Goal: Task Accomplishment & Management: Complete application form

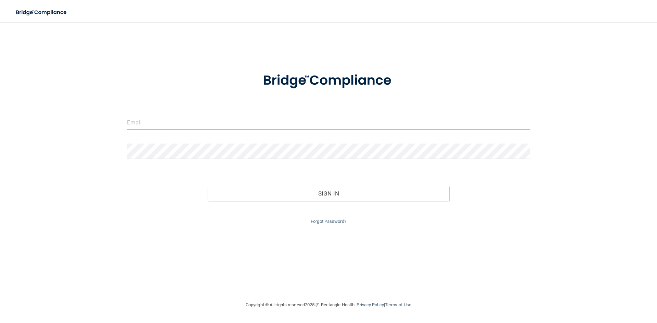
click at [141, 127] on input "email" at bounding box center [328, 122] width 403 height 15
type input "[EMAIL_ADDRESS][DOMAIN_NAME]"
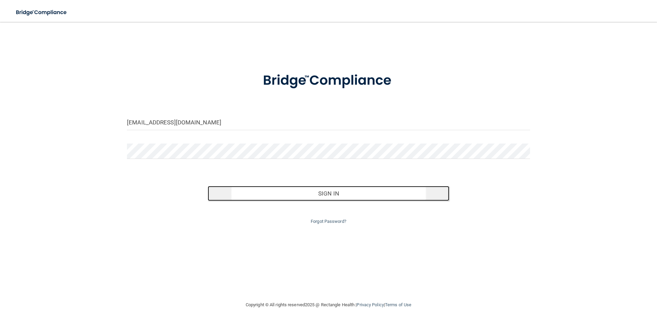
click at [337, 194] on button "Sign In" at bounding box center [329, 193] width 242 height 15
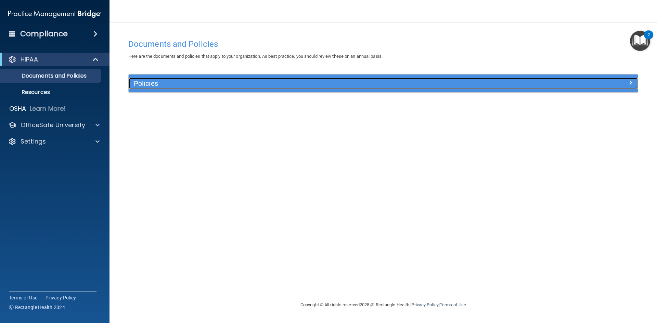
click at [631, 83] on span at bounding box center [631, 82] width 4 height 8
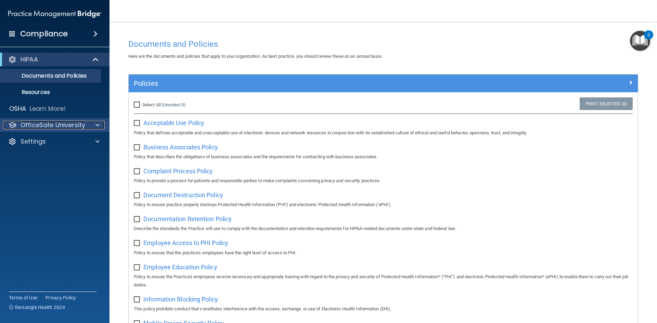
click at [74, 124] on p "OfficeSafe University" at bounding box center [53, 125] width 65 height 8
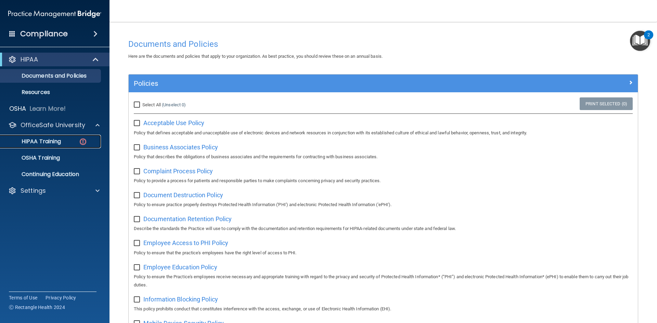
click at [46, 143] on p "HIPAA Training" at bounding box center [32, 141] width 56 height 7
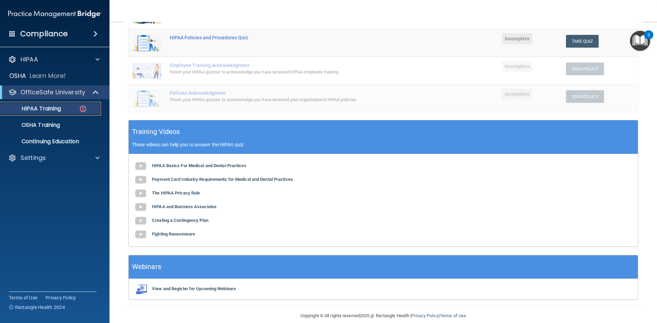
scroll to position [156, 0]
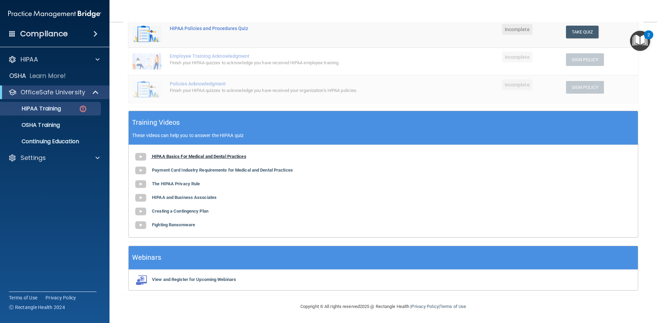
click at [207, 156] on b "HIPAA Basics For Medical and Dental Practices" at bounding box center [199, 156] width 94 height 5
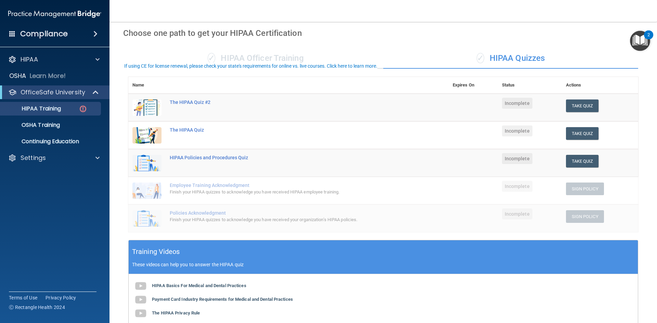
scroll to position [0, 0]
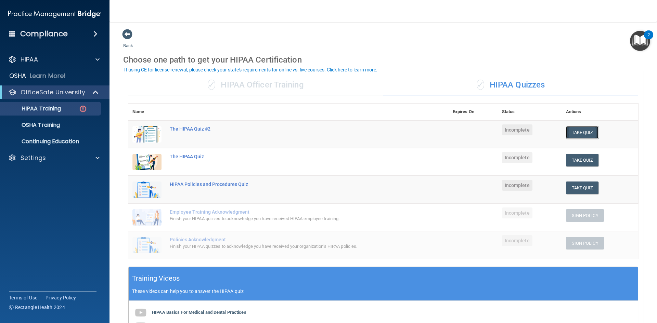
click at [580, 134] on button "Take Quiz" at bounding box center [582, 132] width 33 height 13
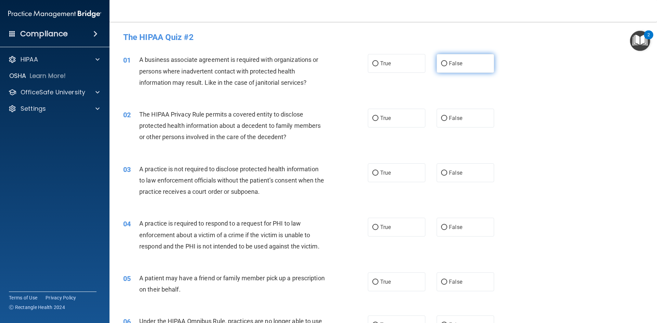
click at [441, 63] on input "False" at bounding box center [444, 63] width 6 height 5
radio input "true"
click at [373, 116] on input "True" at bounding box center [375, 118] width 6 height 5
radio input "true"
click at [441, 173] on input "False" at bounding box center [444, 173] width 6 height 5
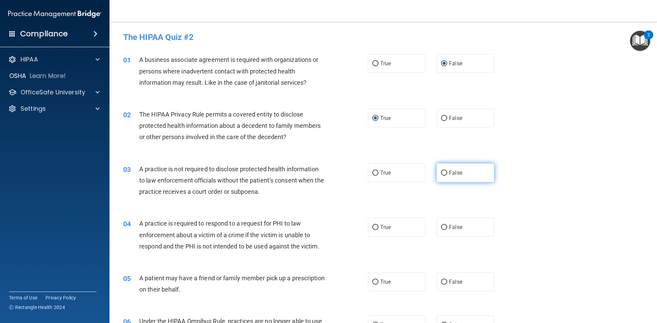
radio input "true"
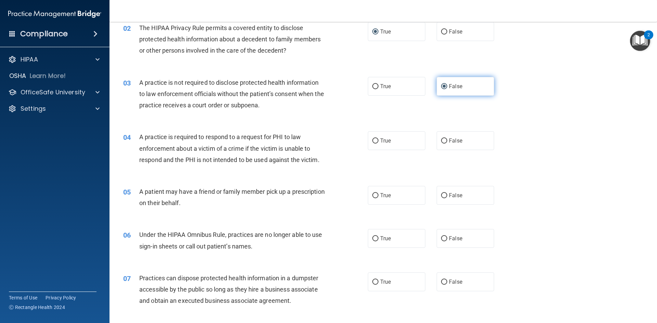
scroll to position [103, 0]
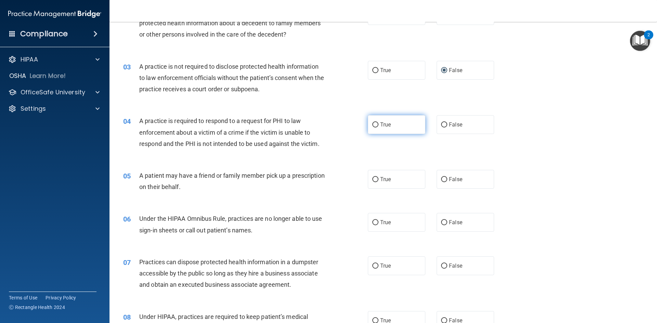
click at [372, 125] on input "True" at bounding box center [375, 125] width 6 height 5
radio input "true"
click at [374, 179] on input "True" at bounding box center [375, 179] width 6 height 5
radio input "true"
click at [441, 223] on input "False" at bounding box center [444, 222] width 6 height 5
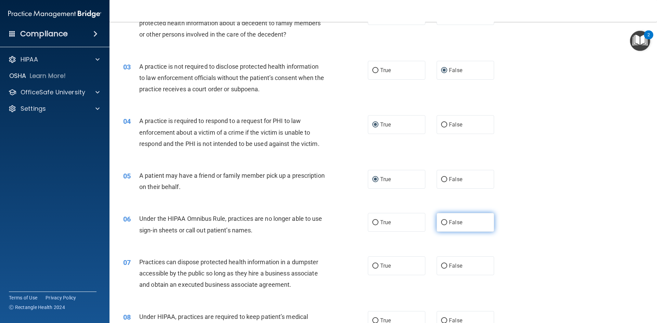
radio input "true"
click at [375, 265] on input "True" at bounding box center [375, 266] width 6 height 5
radio input "true"
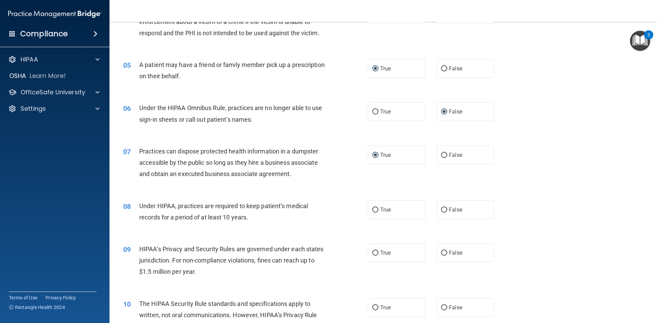
scroll to position [274, 0]
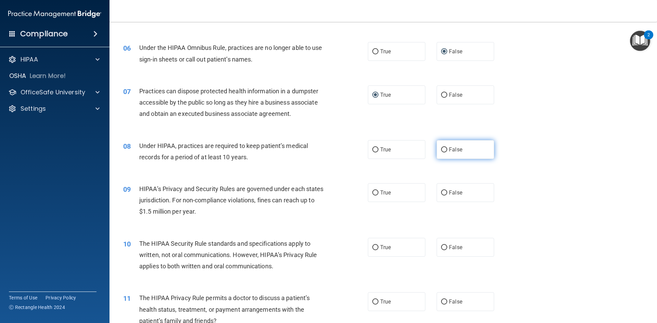
click at [441, 150] on input "False" at bounding box center [444, 149] width 6 height 5
radio input "true"
click at [441, 192] on input "False" at bounding box center [444, 193] width 6 height 5
radio input "true"
click at [373, 248] on input "True" at bounding box center [375, 247] width 6 height 5
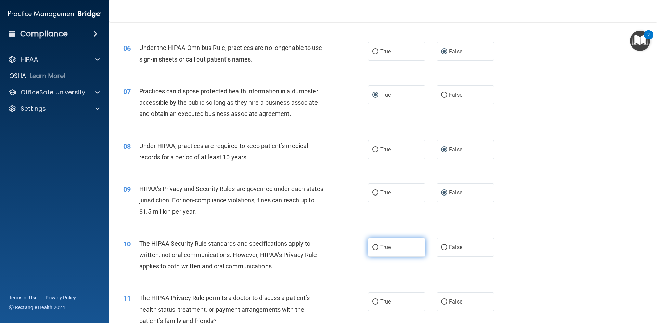
radio input "true"
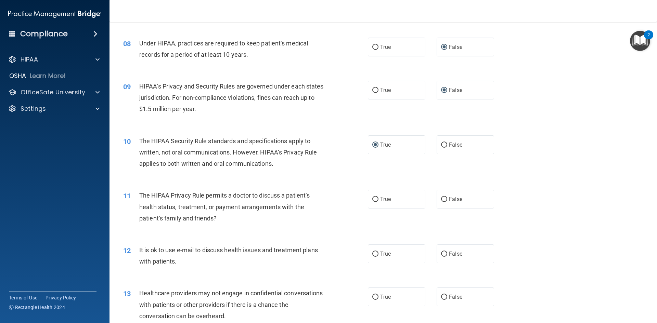
scroll to position [411, 0]
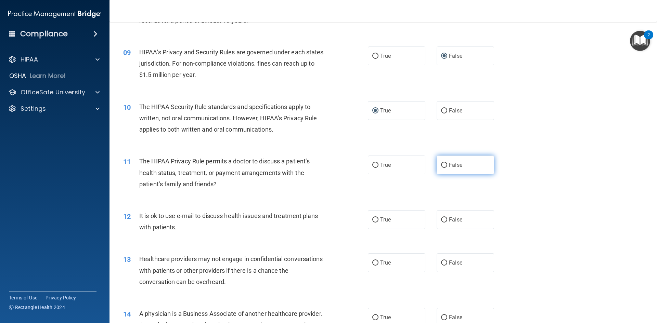
click at [441, 166] on input "False" at bounding box center [444, 165] width 6 height 5
radio input "true"
click at [441, 220] on input "False" at bounding box center [444, 220] width 6 height 5
radio input "true"
click at [374, 262] on input "True" at bounding box center [375, 263] width 6 height 5
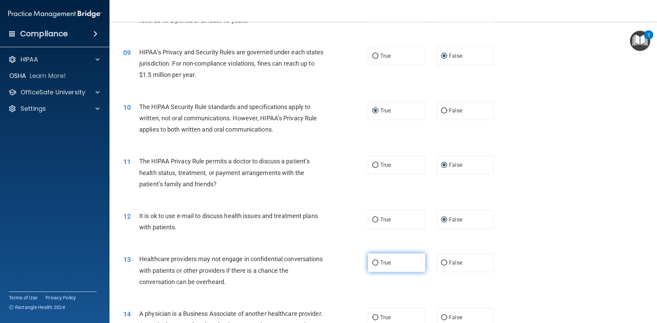
radio input "true"
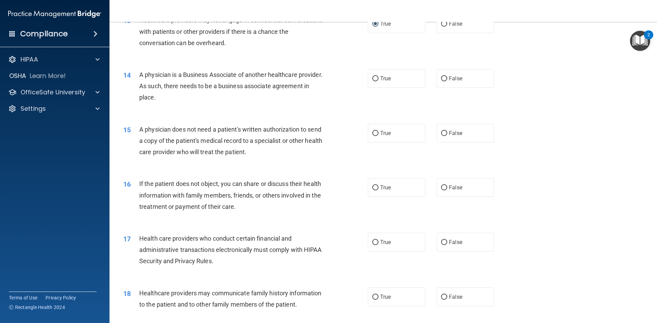
scroll to position [650, 0]
click at [444, 78] on label "False" at bounding box center [465, 78] width 57 height 19
click at [444, 78] on input "False" at bounding box center [444, 78] width 6 height 5
radio input "true"
click at [441, 132] on input "False" at bounding box center [444, 133] width 6 height 5
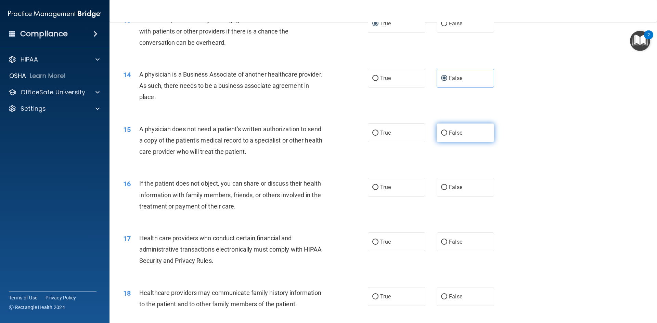
radio input "true"
click at [372, 186] on input "True" at bounding box center [375, 187] width 6 height 5
radio input "true"
click at [442, 243] on input "False" at bounding box center [444, 242] width 6 height 5
radio input "true"
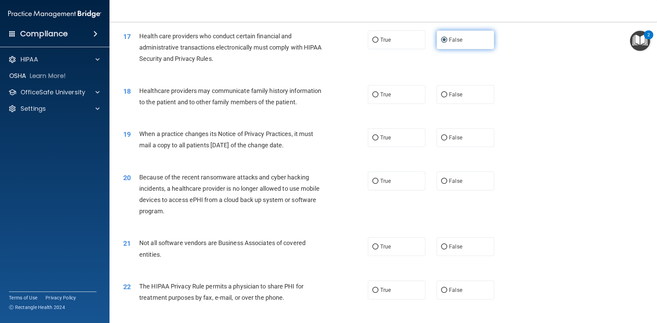
scroll to position [855, 0]
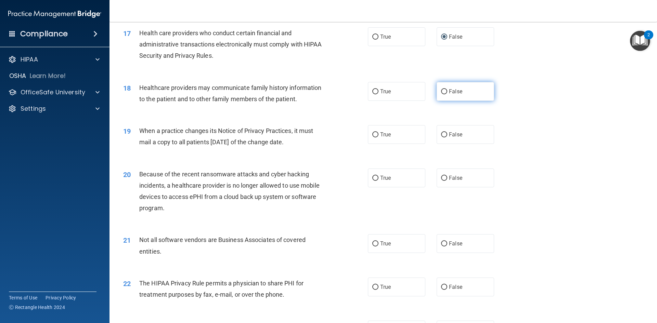
click at [441, 92] on input "False" at bounding box center [444, 91] width 6 height 5
radio input "true"
click at [372, 133] on input "True" at bounding box center [375, 134] width 6 height 5
radio input "true"
click at [441, 179] on input "False" at bounding box center [444, 178] width 6 height 5
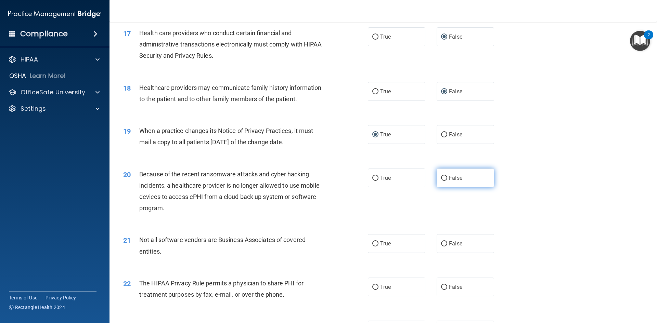
radio input "true"
click at [373, 243] on input "True" at bounding box center [375, 244] width 6 height 5
radio input "true"
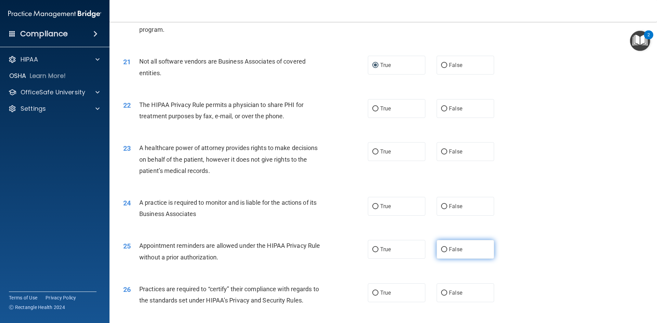
scroll to position [992, 0]
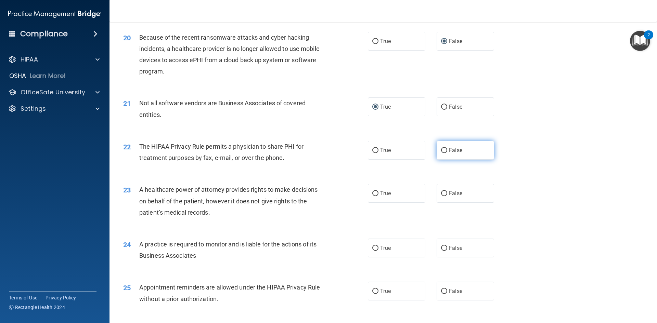
click at [441, 150] on input "False" at bounding box center [444, 150] width 6 height 5
radio input "true"
click at [441, 192] on input "False" at bounding box center [444, 193] width 6 height 5
radio input "true"
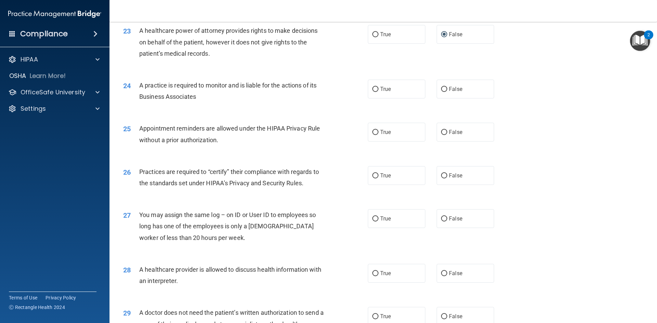
scroll to position [1163, 0]
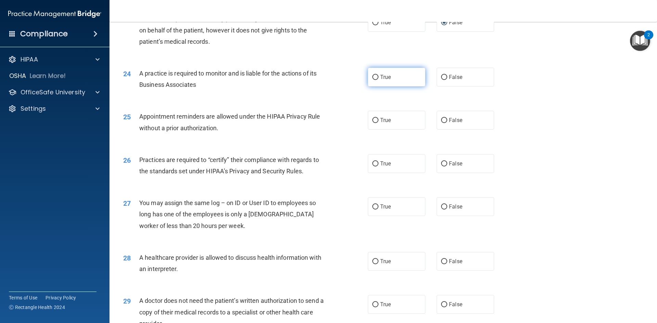
click at [374, 78] on input "True" at bounding box center [375, 77] width 6 height 5
radio input "true"
click at [372, 119] on input "True" at bounding box center [375, 120] width 6 height 5
radio input "true"
click at [372, 164] on input "True" at bounding box center [375, 164] width 6 height 5
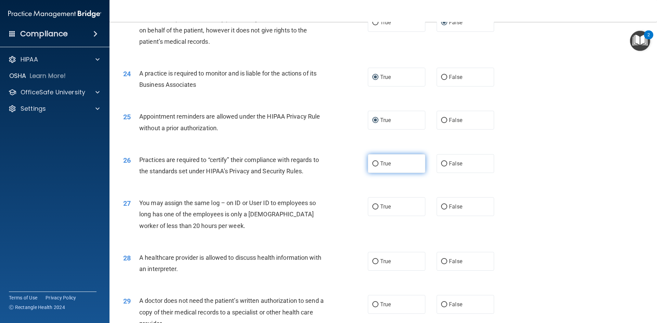
radio input "true"
click at [443, 205] on input "False" at bounding box center [444, 207] width 6 height 5
radio input "true"
click at [442, 262] on input "False" at bounding box center [444, 261] width 6 height 5
radio input "true"
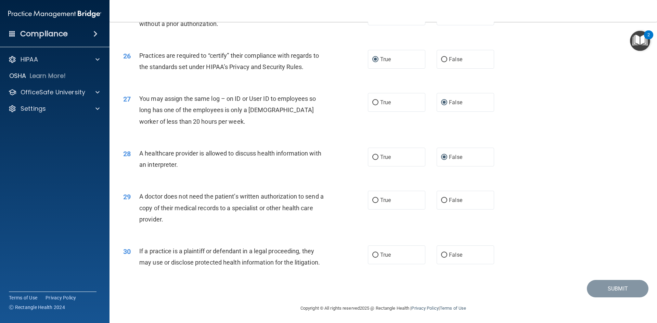
scroll to position [1270, 0]
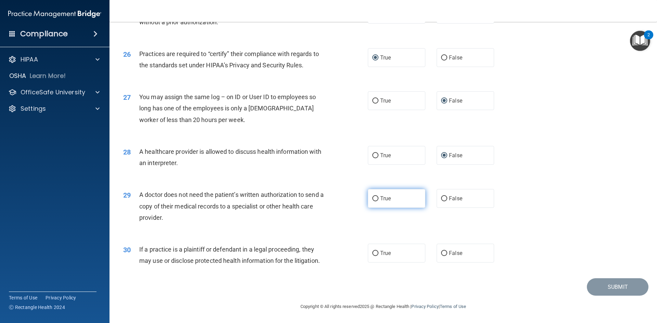
click at [373, 198] on input "True" at bounding box center [375, 198] width 6 height 5
radio input "true"
click at [443, 253] on input "False" at bounding box center [444, 253] width 6 height 5
radio input "true"
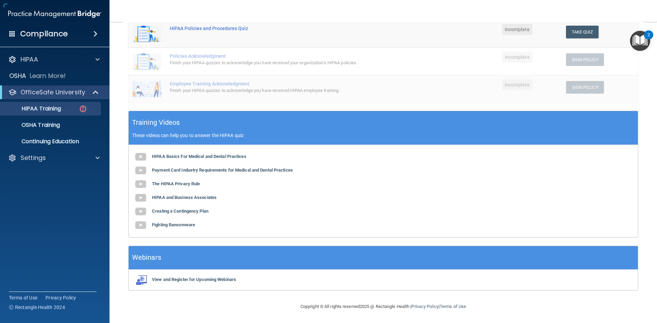
scroll to position [156, 0]
click at [514, 33] on span "Incomplete" at bounding box center [517, 29] width 30 height 11
click at [593, 35] on button "Take Quiz" at bounding box center [582, 32] width 33 height 13
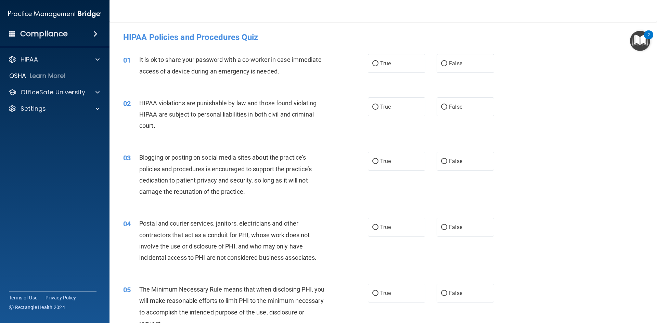
click at [643, 41] on img "Open Resource Center, 2 new notifications" at bounding box center [640, 41] width 20 height 20
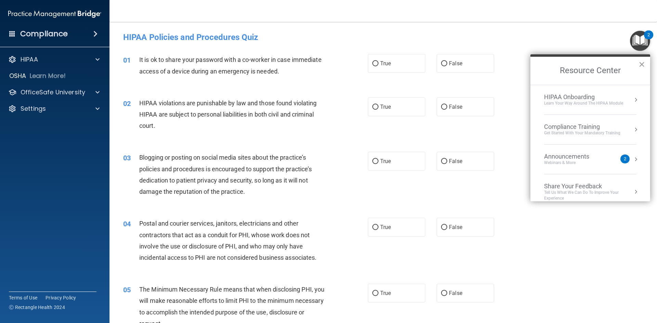
click at [642, 64] on button "×" at bounding box center [642, 64] width 7 height 11
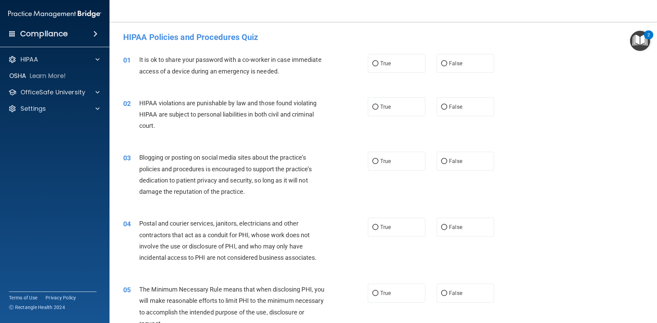
click at [644, 44] on img "Open Resource Center, 2 new notifications" at bounding box center [640, 41] width 20 height 20
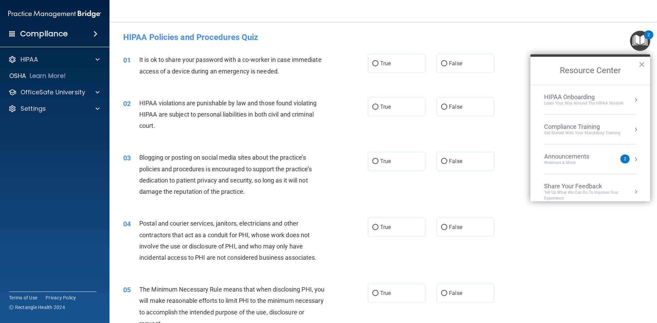
click at [644, 63] on button "×" at bounding box center [642, 64] width 7 height 11
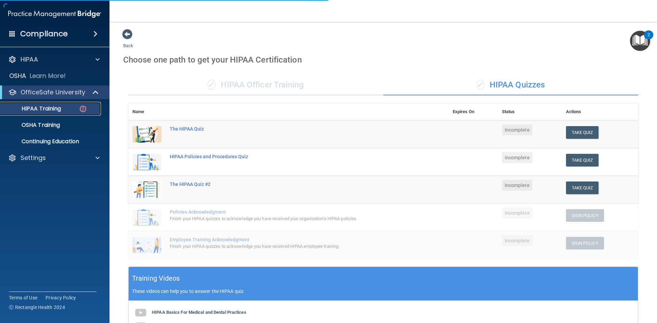
click at [50, 106] on p "HIPAA Training" at bounding box center [32, 108] width 56 height 7
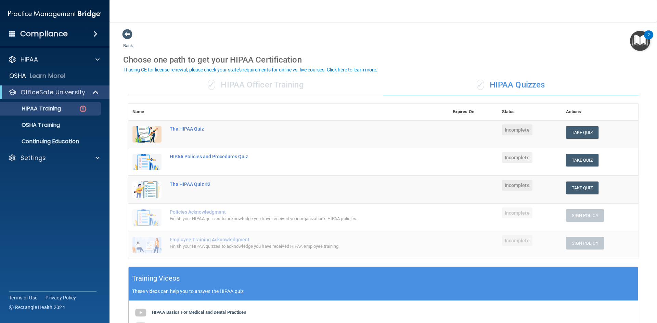
click at [511, 132] on span "Incomplete" at bounding box center [517, 130] width 30 height 11
click at [181, 128] on div "The HIPAA Quiz" at bounding box center [292, 128] width 245 height 5
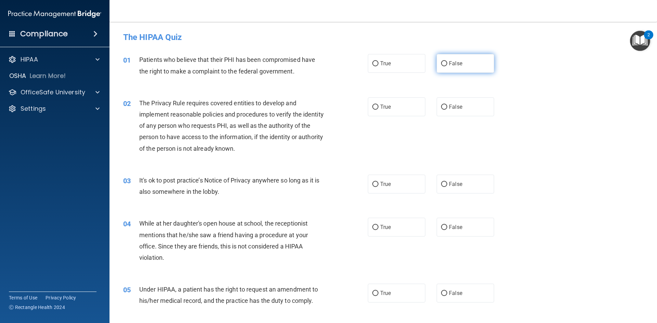
click at [441, 63] on input "False" at bounding box center [444, 63] width 6 height 5
radio input "true"
click at [372, 105] on input "True" at bounding box center [375, 107] width 6 height 5
radio input "true"
click at [441, 184] on input "False" at bounding box center [444, 184] width 6 height 5
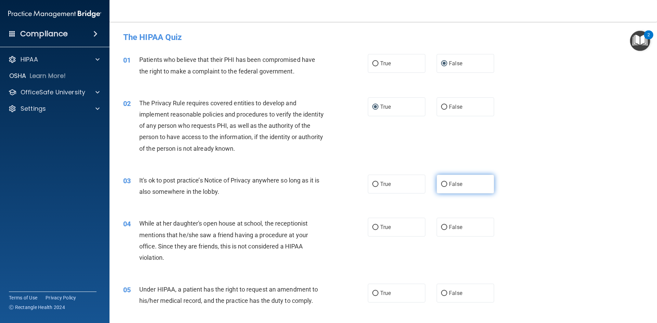
radio input "true"
click at [373, 227] on input "True" at bounding box center [375, 227] width 6 height 5
radio input "true"
click at [372, 293] on input "True" at bounding box center [375, 293] width 6 height 5
radio input "true"
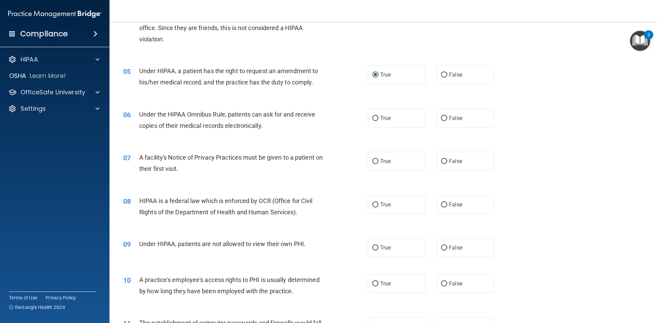
scroll to position [240, 0]
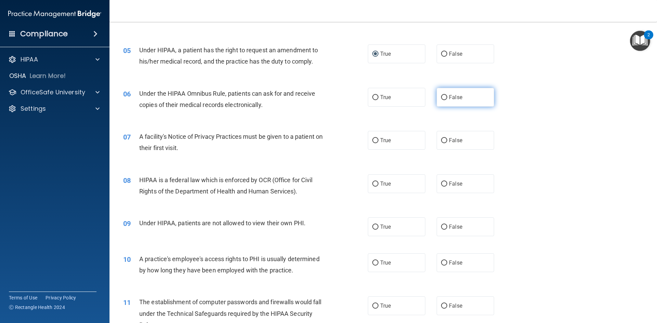
click at [443, 96] on input "False" at bounding box center [444, 97] width 6 height 5
radio input "true"
click at [373, 139] on input "True" at bounding box center [375, 140] width 6 height 5
radio input "true"
click at [444, 184] on input "False" at bounding box center [444, 184] width 6 height 5
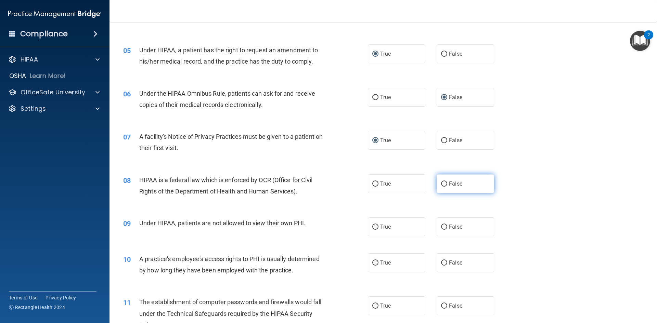
radio input "true"
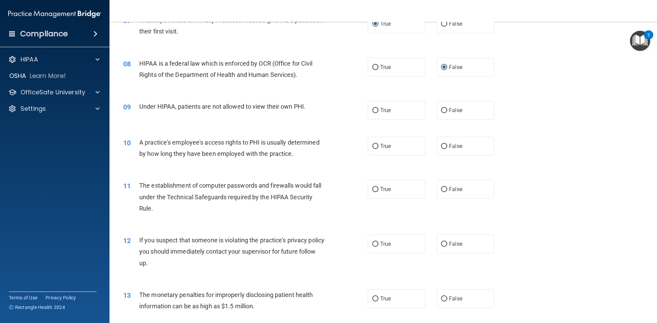
scroll to position [376, 0]
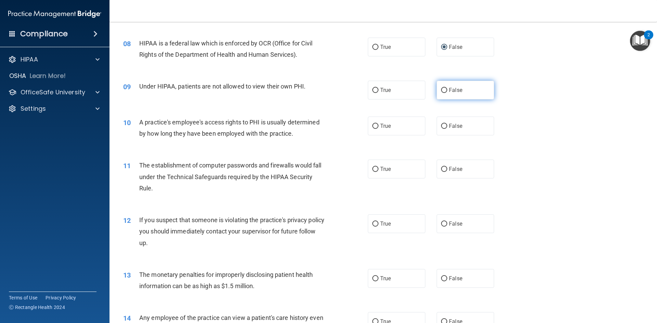
click at [441, 91] on input "False" at bounding box center [444, 90] width 6 height 5
radio input "true"
click at [373, 125] on input "True" at bounding box center [375, 126] width 6 height 5
radio input "true"
click at [443, 169] on input "False" at bounding box center [444, 169] width 6 height 5
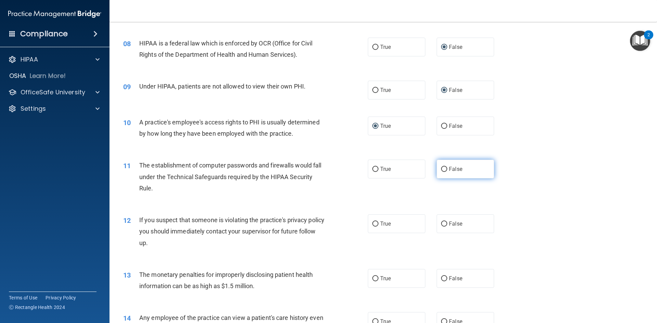
radio input "true"
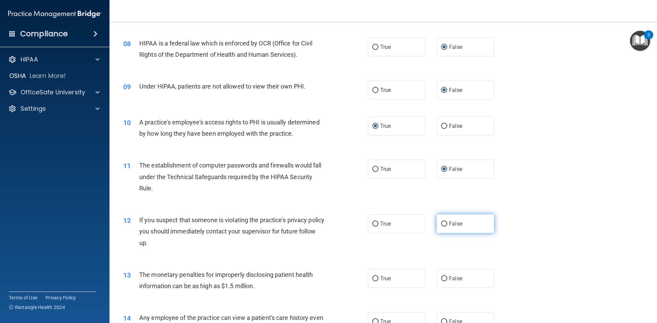
click at [443, 223] on input "False" at bounding box center [444, 224] width 6 height 5
radio input "true"
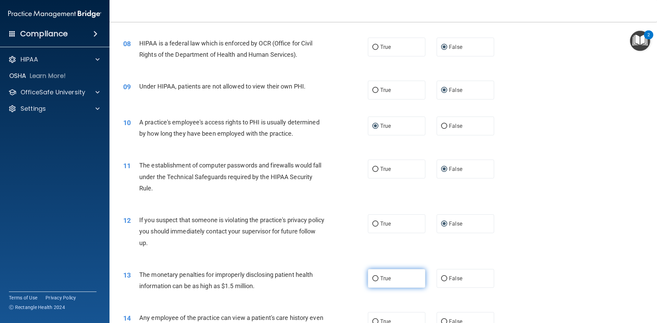
click at [373, 279] on input "True" at bounding box center [375, 278] width 6 height 5
radio input "true"
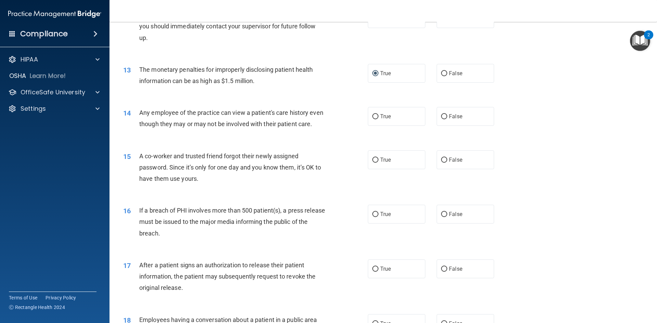
scroll to position [616, 0]
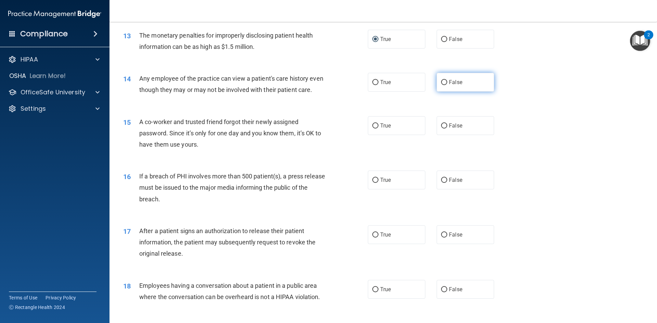
click at [441, 83] on input "False" at bounding box center [444, 82] width 6 height 5
radio input "true"
click at [441, 129] on input "False" at bounding box center [444, 126] width 6 height 5
radio input "true"
click at [374, 183] on input "True" at bounding box center [375, 180] width 6 height 5
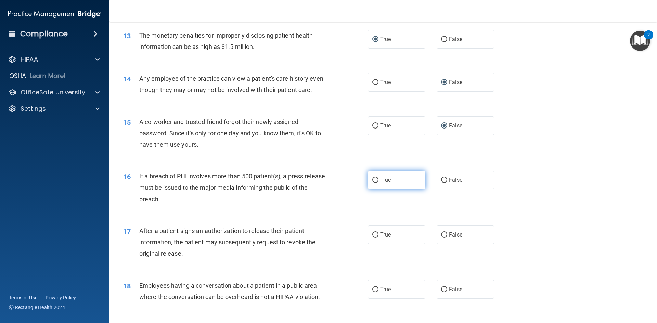
radio input "true"
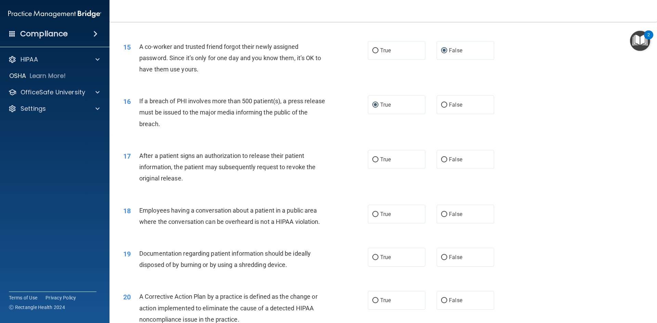
scroll to position [719, 0]
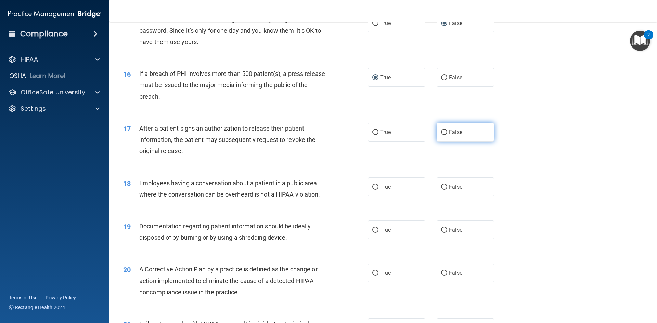
click at [441, 135] on input "False" at bounding box center [444, 132] width 6 height 5
radio input "true"
click at [441, 190] on input "False" at bounding box center [444, 187] width 6 height 5
radio input "true"
click at [373, 233] on input "True" at bounding box center [375, 230] width 6 height 5
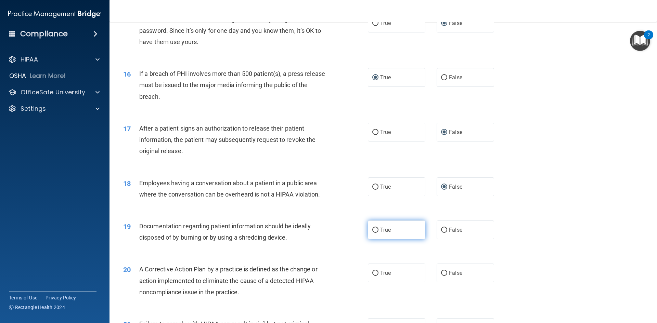
radio input "true"
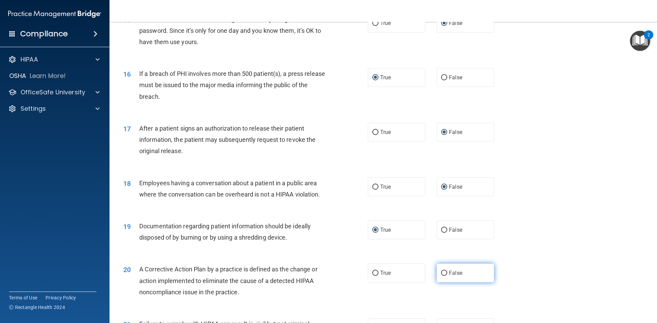
click at [441, 276] on input "False" at bounding box center [444, 273] width 6 height 5
radio input "true"
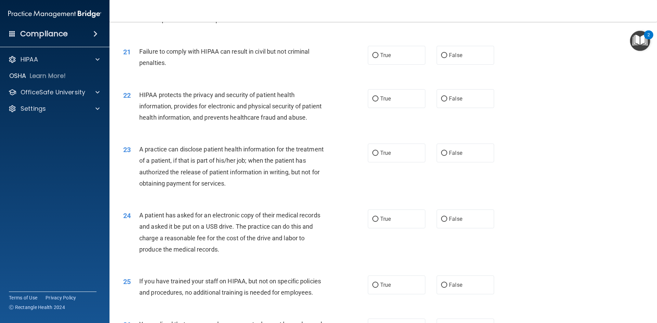
scroll to position [992, 0]
click at [374, 57] on input "True" at bounding box center [375, 54] width 6 height 5
radio input "true"
click at [441, 101] on input "False" at bounding box center [444, 97] width 6 height 5
radio input "true"
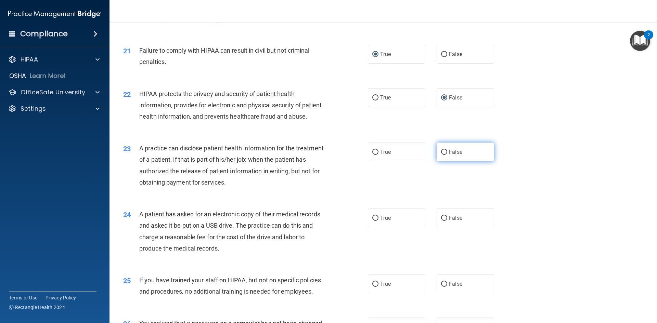
click at [441, 155] on input "False" at bounding box center [444, 152] width 6 height 5
radio input "true"
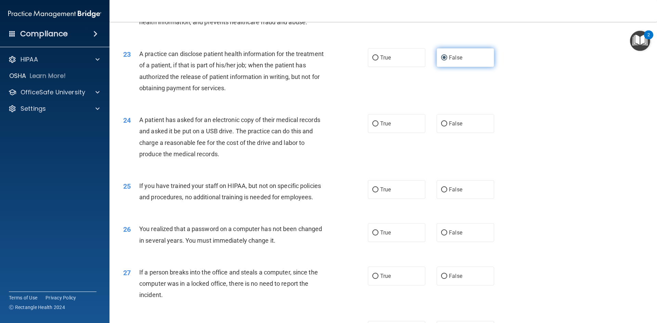
scroll to position [1095, 0]
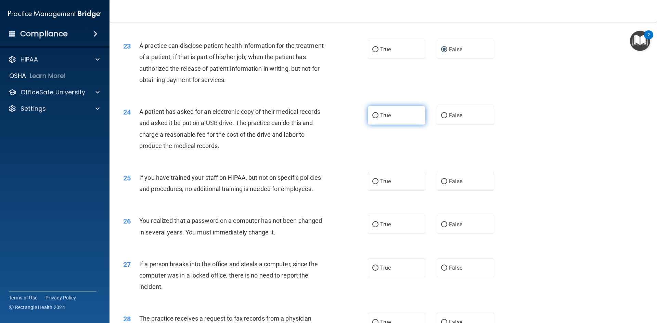
click at [373, 118] on input "True" at bounding box center [375, 115] width 6 height 5
radio input "true"
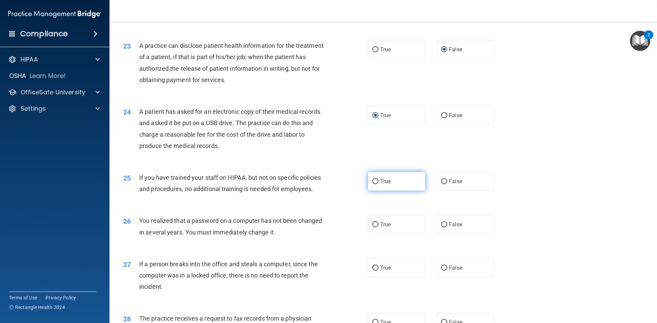
click at [373, 184] on input "True" at bounding box center [375, 181] width 6 height 5
radio input "true"
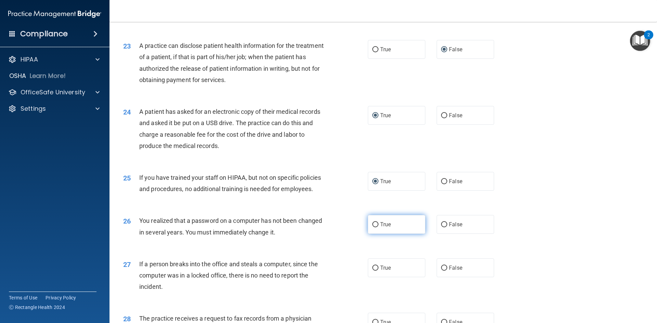
click at [373, 228] on input "True" at bounding box center [375, 224] width 6 height 5
radio input "true"
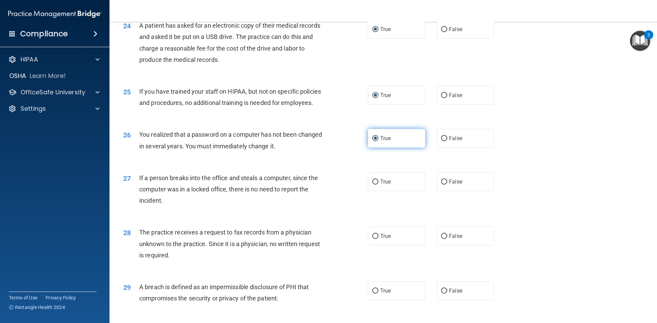
scroll to position [1232, 0]
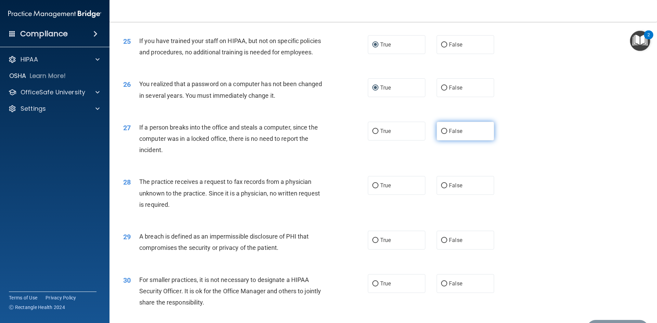
click at [443, 134] on input "False" at bounding box center [444, 131] width 6 height 5
radio input "true"
click at [441, 189] on input "False" at bounding box center [444, 185] width 6 height 5
radio input "true"
click at [374, 243] on input "True" at bounding box center [375, 240] width 6 height 5
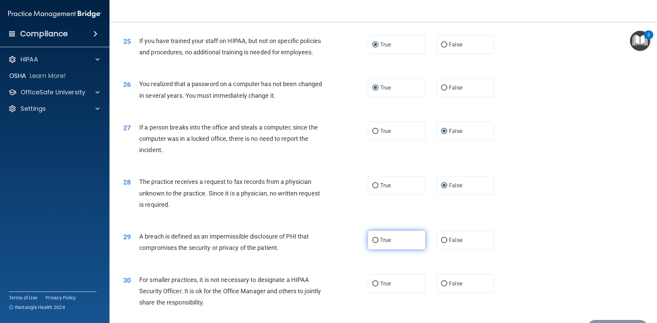
radio input "true"
click at [441, 287] on input "False" at bounding box center [444, 284] width 6 height 5
radio input "true"
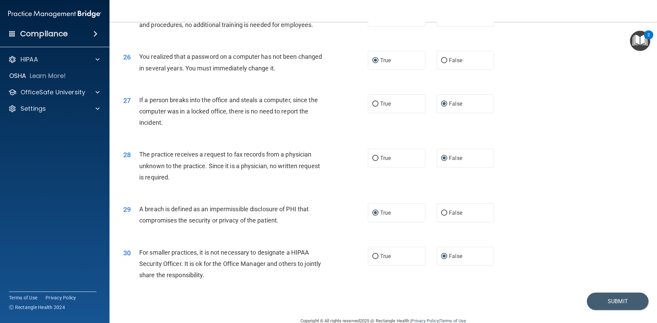
scroll to position [1296, 0]
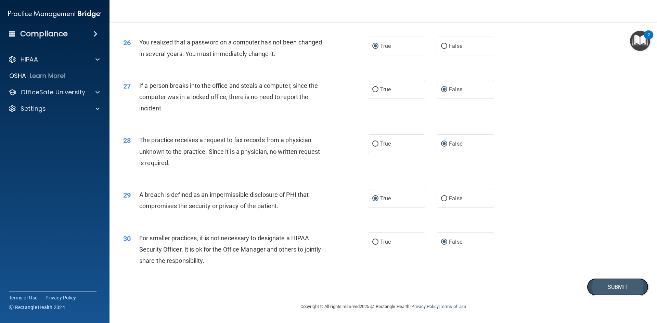
click at [604, 284] on button "Submit" at bounding box center [618, 287] width 62 height 17
click at [615, 289] on button "Submit" at bounding box center [618, 287] width 62 height 17
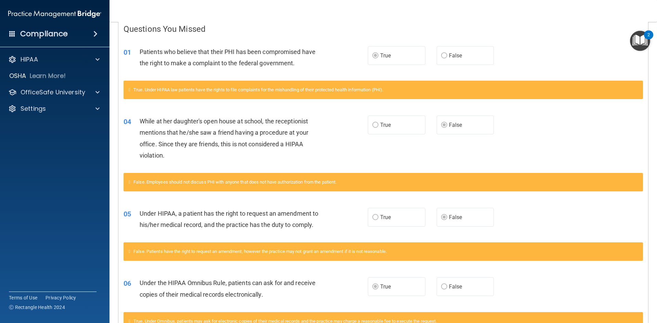
scroll to position [45, 0]
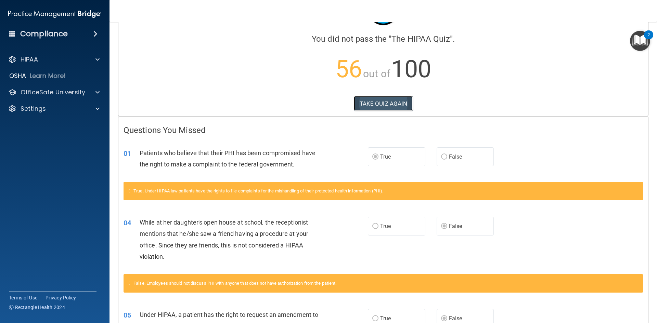
click at [379, 103] on button "TAKE QUIZ AGAIN" at bounding box center [383, 103] width 59 height 15
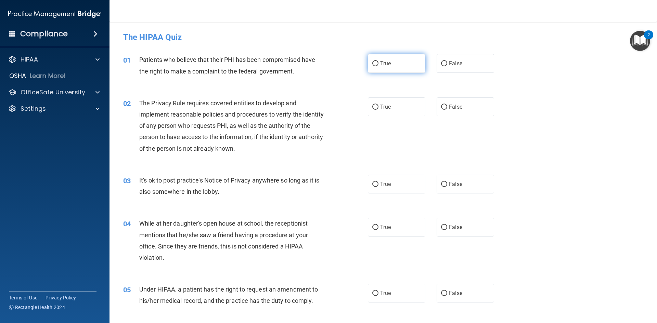
click at [373, 64] on input "True" at bounding box center [375, 63] width 6 height 5
radio input "true"
click at [373, 105] on input "True" at bounding box center [375, 107] width 6 height 5
radio input "true"
click at [441, 183] on input "False" at bounding box center [444, 184] width 6 height 5
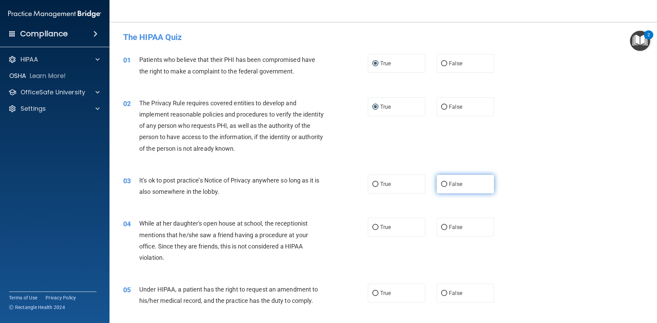
radio input "true"
click at [442, 227] on input "False" at bounding box center [444, 227] width 6 height 5
radio input "true"
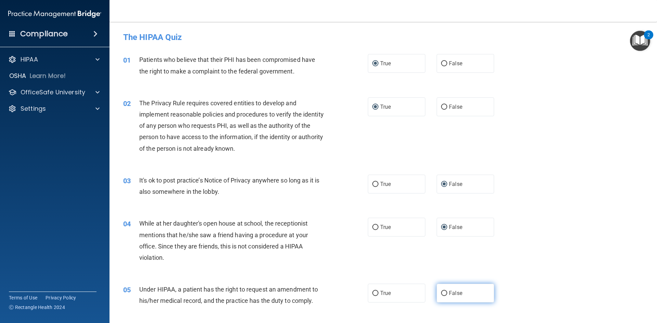
click at [442, 292] on input "False" at bounding box center [444, 293] width 6 height 5
radio input "true"
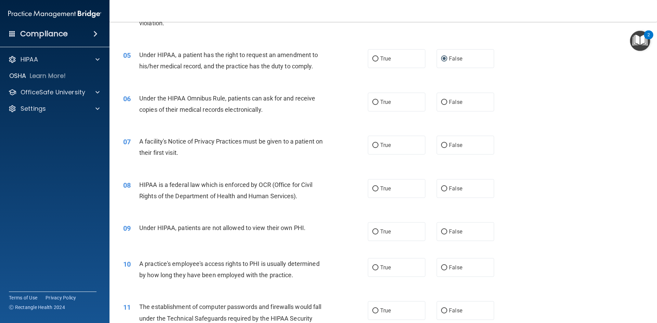
scroll to position [240, 0]
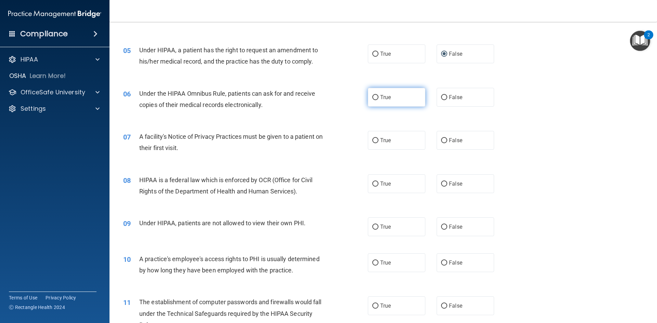
click at [372, 99] on input "True" at bounding box center [375, 97] width 6 height 5
radio input "true"
click at [374, 139] on input "True" at bounding box center [375, 140] width 6 height 5
radio input "true"
click at [372, 183] on input "True" at bounding box center [375, 184] width 6 height 5
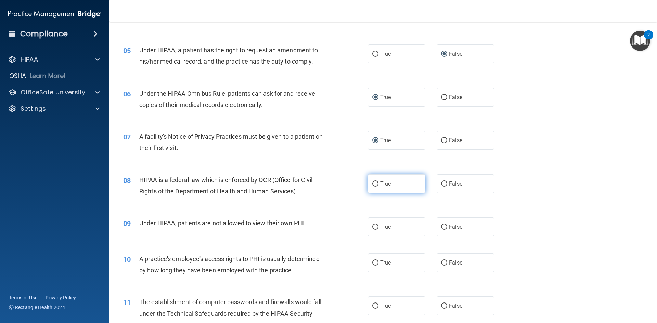
radio input "true"
click at [442, 225] on input "False" at bounding box center [444, 227] width 6 height 5
radio input "true"
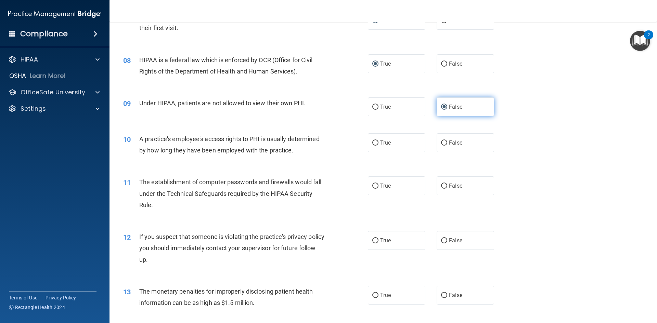
scroll to position [376, 0]
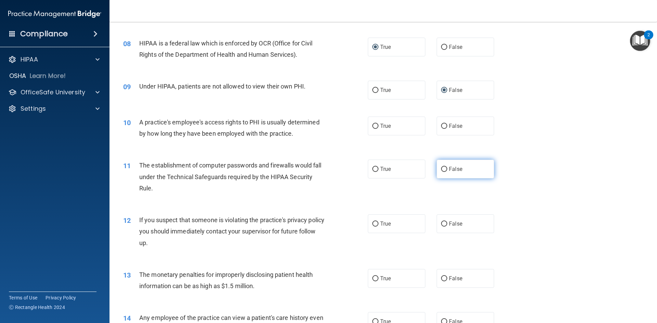
click at [441, 169] on input "False" at bounding box center [444, 169] width 6 height 5
radio input "true"
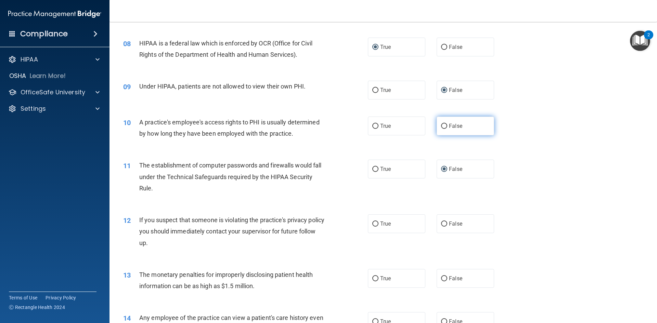
click at [442, 126] on input "False" at bounding box center [444, 126] width 6 height 5
radio input "true"
click at [373, 168] on input "True" at bounding box center [375, 169] width 6 height 5
radio input "true"
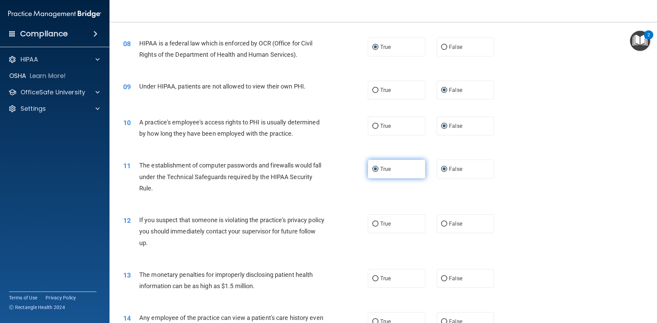
radio input "false"
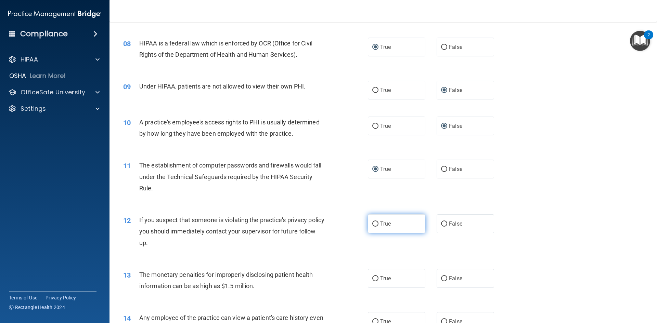
click at [374, 225] on input "True" at bounding box center [375, 224] width 6 height 5
radio input "true"
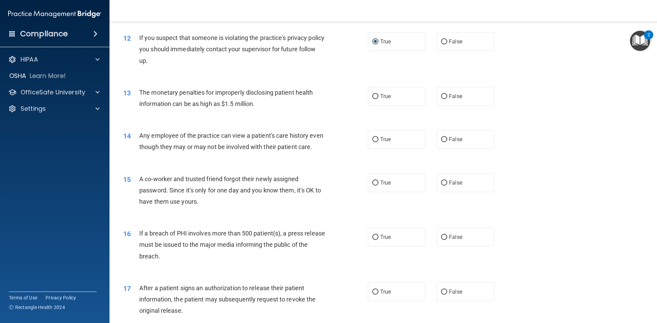
scroll to position [582, 0]
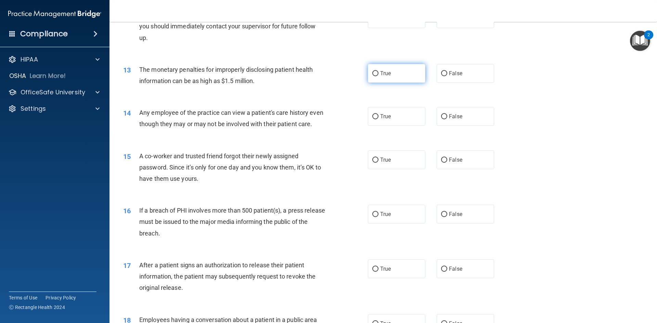
click at [373, 74] on input "True" at bounding box center [375, 73] width 6 height 5
radio input "true"
click at [441, 114] on input "False" at bounding box center [444, 116] width 6 height 5
radio input "true"
click at [441, 163] on input "False" at bounding box center [444, 160] width 6 height 5
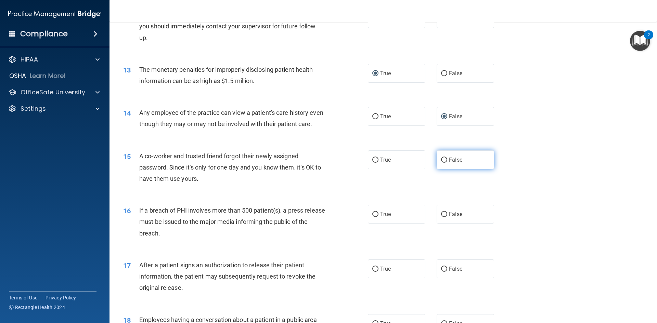
radio input "true"
click at [373, 217] on input "True" at bounding box center [375, 214] width 6 height 5
radio input "true"
click at [375, 272] on input "True" at bounding box center [375, 269] width 6 height 5
radio input "true"
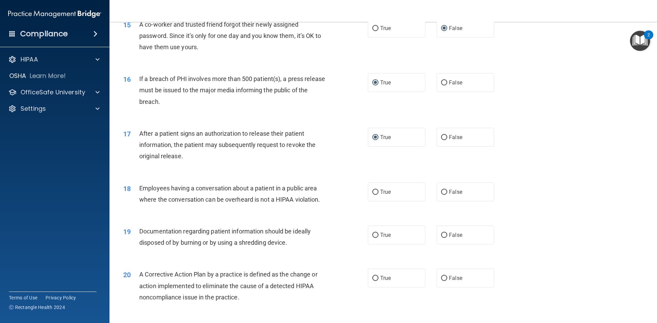
scroll to position [719, 0]
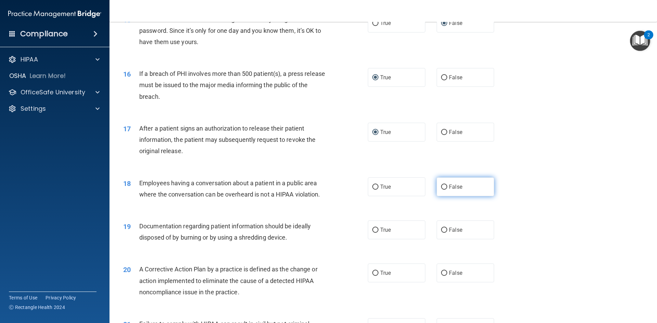
click at [441, 190] on input "False" at bounding box center [444, 187] width 6 height 5
radio input "true"
click at [372, 233] on input "True" at bounding box center [375, 230] width 6 height 5
radio input "true"
click at [375, 276] on input "True" at bounding box center [375, 273] width 6 height 5
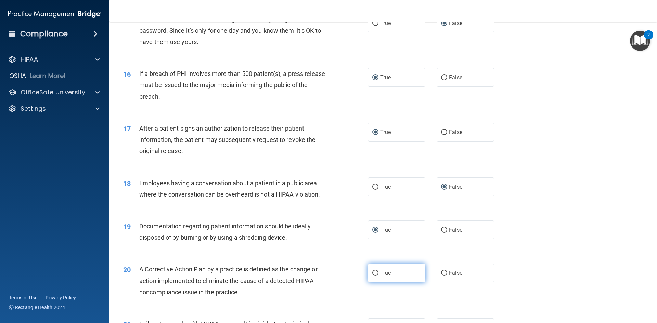
radio input "true"
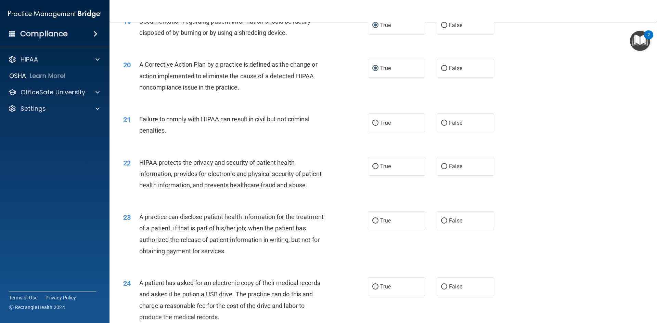
scroll to position [924, 0]
click at [441, 126] on input "False" at bounding box center [444, 122] width 6 height 5
radio input "true"
click at [372, 169] on input "True" at bounding box center [375, 166] width 6 height 5
radio input "true"
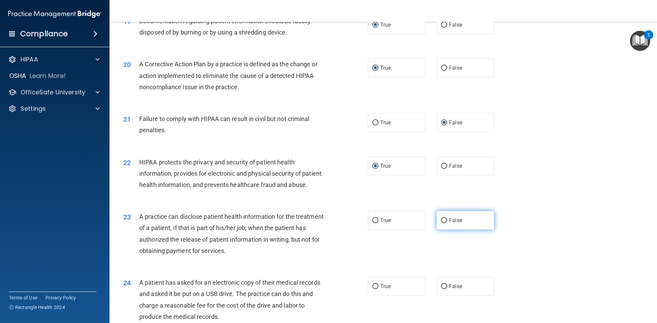
click at [442, 223] on input "False" at bounding box center [444, 220] width 6 height 5
radio input "true"
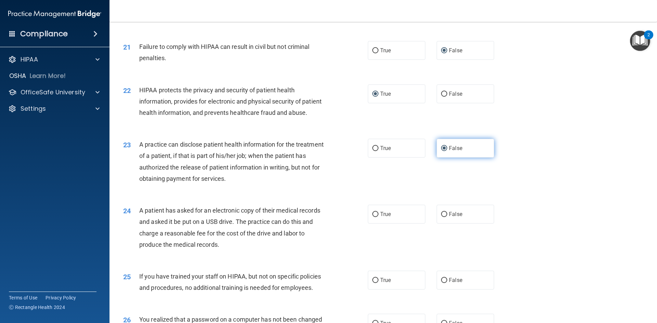
scroll to position [1061, 0]
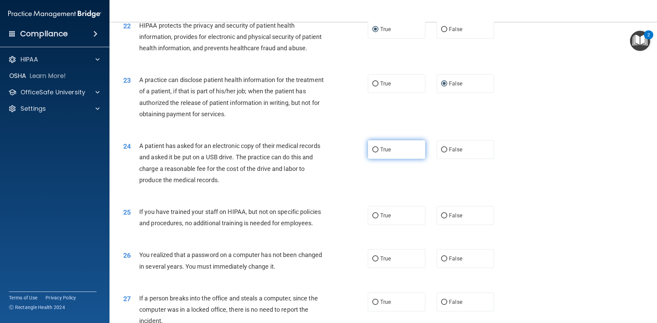
click at [373, 153] on input "True" at bounding box center [375, 149] width 6 height 5
radio input "true"
click at [441, 219] on input "False" at bounding box center [444, 216] width 6 height 5
radio input "true"
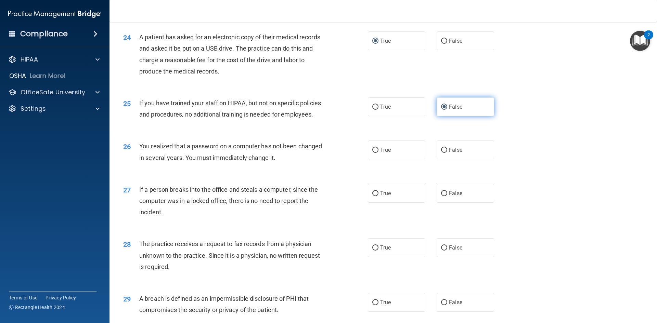
scroll to position [1198, 0]
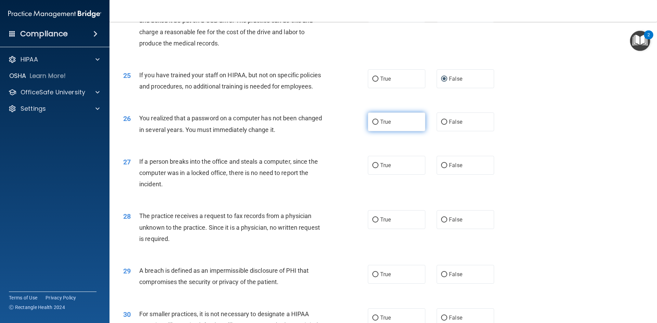
click at [372, 125] on input "True" at bounding box center [375, 122] width 6 height 5
radio input "true"
click at [442, 168] on input "False" at bounding box center [444, 165] width 6 height 5
radio input "true"
click at [442, 223] on input "False" at bounding box center [444, 220] width 6 height 5
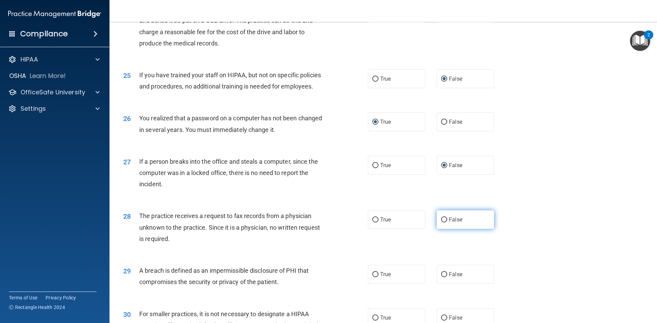
radio input "true"
click at [373, 278] on input "True" at bounding box center [375, 274] width 6 height 5
radio input "true"
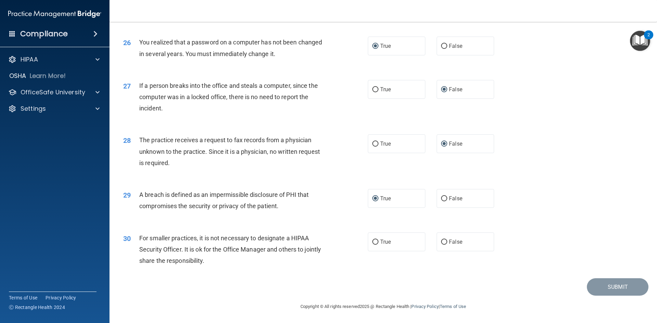
scroll to position [1296, 0]
click at [441, 240] on input "False" at bounding box center [444, 242] width 6 height 5
radio input "true"
click at [603, 289] on button "Submit" at bounding box center [618, 287] width 62 height 17
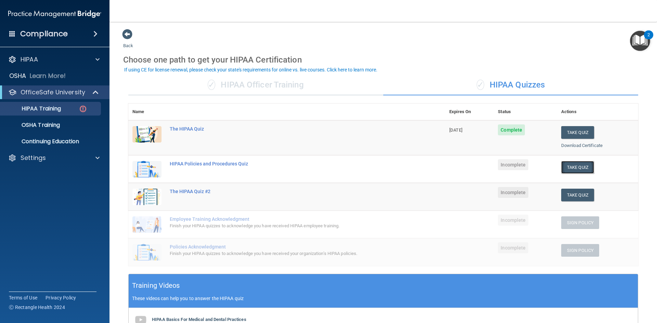
click at [580, 167] on button "Take Quiz" at bounding box center [577, 167] width 33 height 13
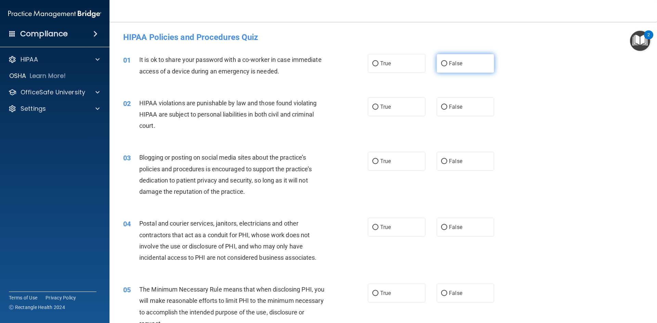
click at [442, 63] on input "False" at bounding box center [444, 63] width 6 height 5
radio input "true"
click at [372, 105] on input "True" at bounding box center [375, 107] width 6 height 5
radio input "true"
click at [442, 159] on input "False" at bounding box center [444, 161] width 6 height 5
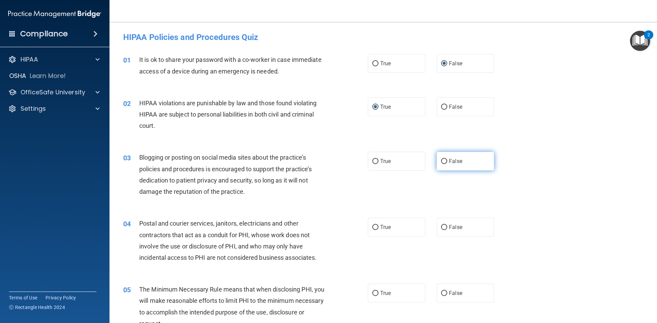
radio input "true"
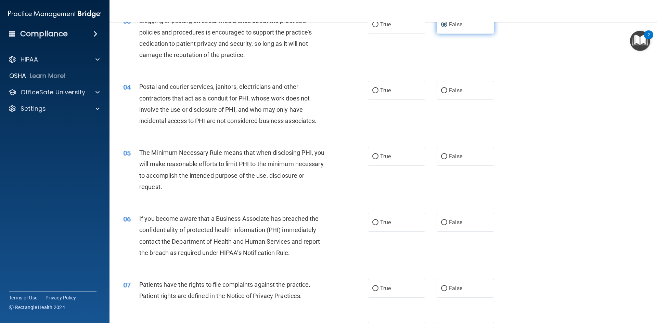
scroll to position [171, 0]
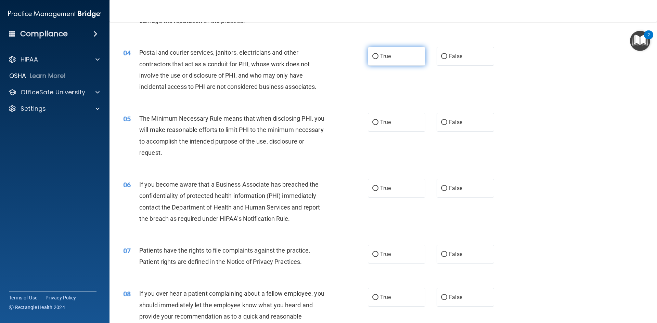
click at [373, 56] on input "True" at bounding box center [375, 56] width 6 height 5
radio input "true"
click at [374, 121] on input "True" at bounding box center [375, 122] width 6 height 5
radio input "true"
click at [443, 190] on input "False" at bounding box center [444, 188] width 6 height 5
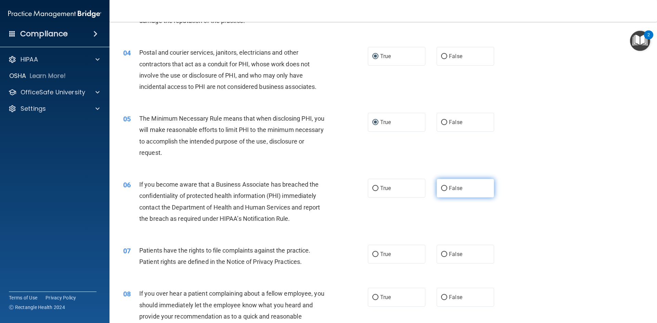
radio input "true"
click at [441, 254] on input "False" at bounding box center [444, 254] width 6 height 5
radio input "true"
click at [442, 298] on input "False" at bounding box center [444, 297] width 6 height 5
radio input "true"
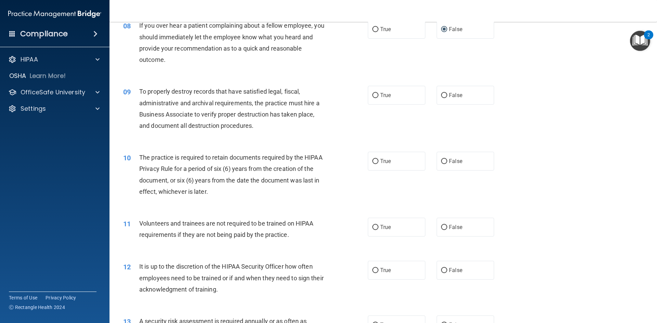
scroll to position [479, 0]
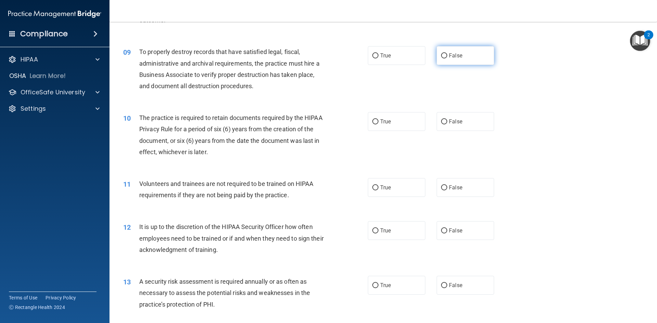
click at [442, 54] on input "False" at bounding box center [444, 55] width 6 height 5
radio input "true"
click at [375, 121] on input "True" at bounding box center [375, 121] width 6 height 5
radio input "true"
click at [376, 185] on input "True" at bounding box center [375, 187] width 6 height 5
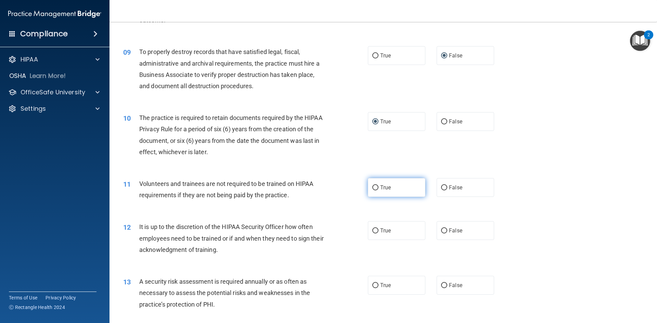
radio input "true"
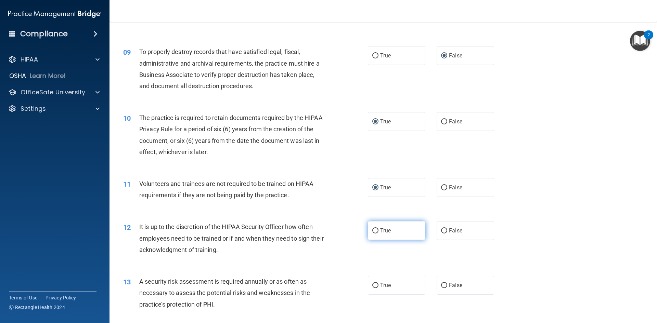
click at [375, 232] on input "True" at bounding box center [375, 231] width 6 height 5
radio input "true"
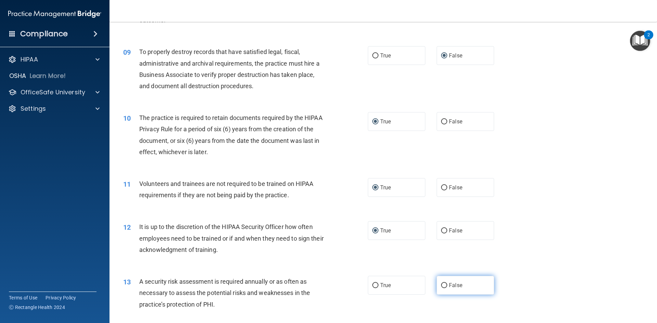
click at [443, 287] on input "False" at bounding box center [444, 285] width 6 height 5
radio input "true"
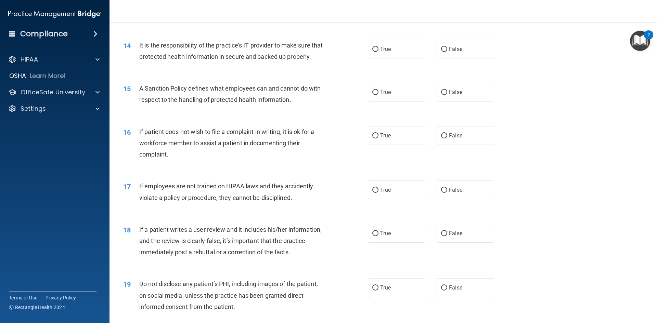
scroll to position [787, 0]
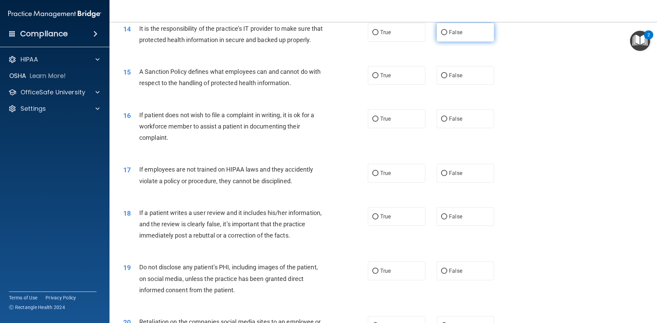
click at [442, 32] on input "False" at bounding box center [444, 32] width 6 height 5
radio input "true"
click at [372, 78] on input "True" at bounding box center [375, 75] width 6 height 5
radio input "true"
click at [376, 128] on label "True" at bounding box center [396, 118] width 57 height 19
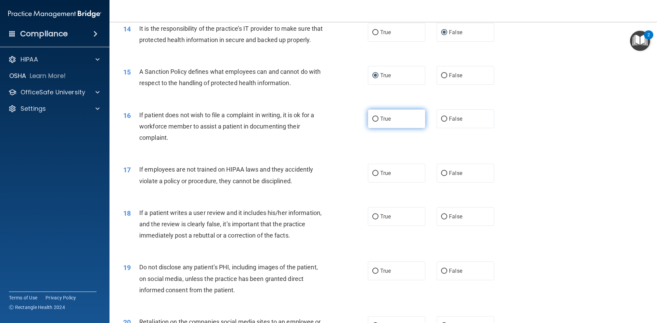
click at [376, 122] on input "True" at bounding box center [375, 119] width 6 height 5
radio input "true"
click at [372, 176] on input "True" at bounding box center [375, 173] width 6 height 5
radio input "true"
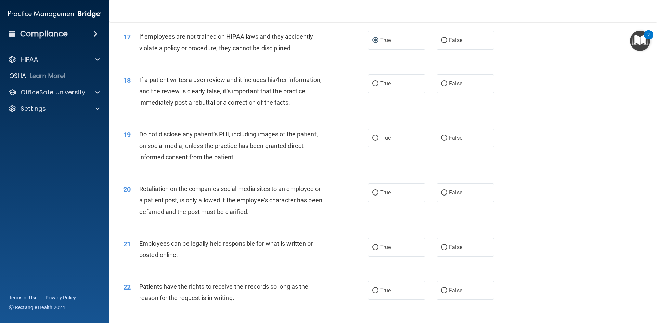
scroll to position [924, 0]
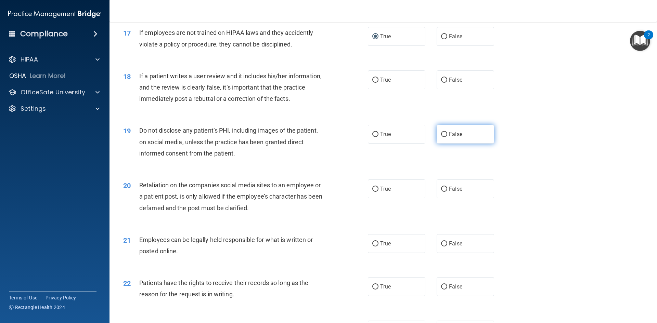
click at [441, 137] on input "False" at bounding box center [444, 134] width 6 height 5
radio input "true"
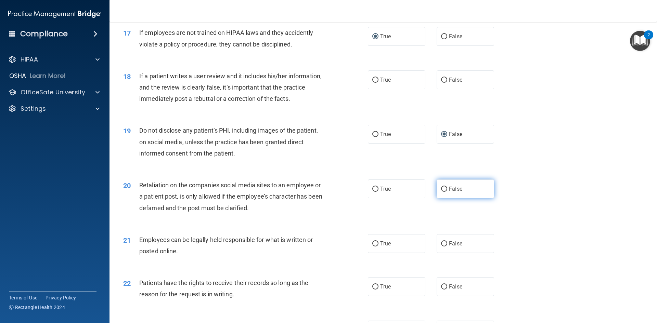
click at [441, 192] on input "False" at bounding box center [444, 189] width 6 height 5
radio input "true"
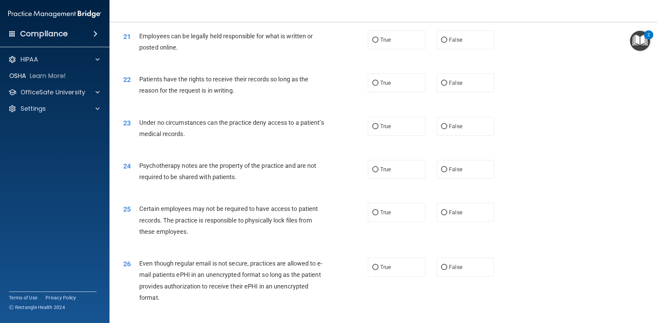
scroll to position [1129, 0]
click at [374, 41] on input "True" at bounding box center [375, 38] width 6 height 5
radio input "true"
click at [372, 85] on input "True" at bounding box center [375, 81] width 6 height 5
radio input "true"
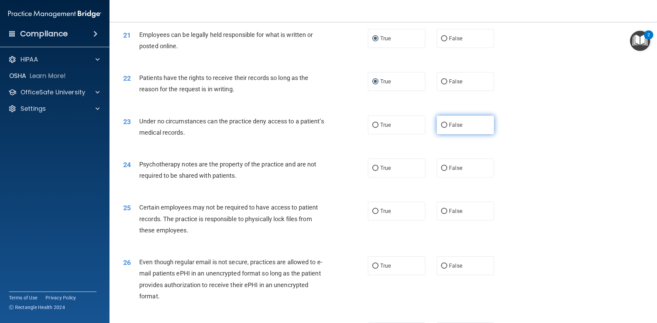
click at [441, 128] on input "False" at bounding box center [444, 125] width 6 height 5
radio input "true"
click at [442, 171] on input "False" at bounding box center [444, 168] width 6 height 5
radio input "true"
click at [372, 214] on input "True" at bounding box center [375, 211] width 6 height 5
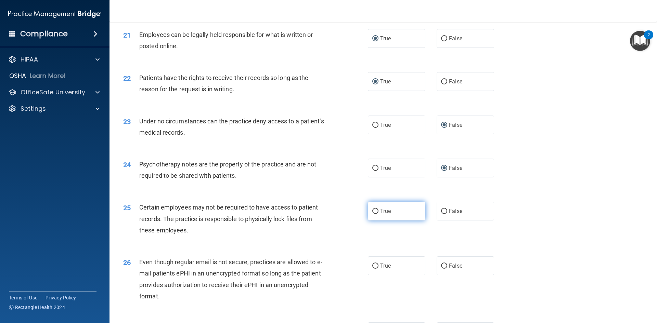
radio input "true"
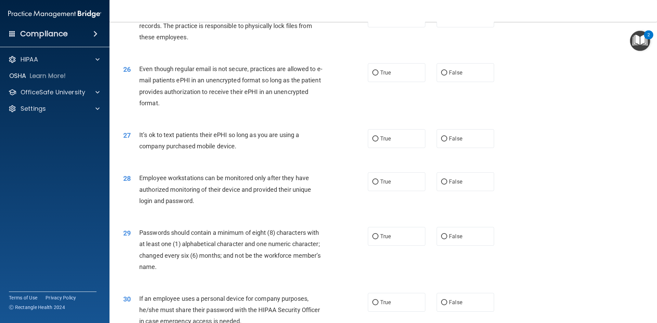
scroll to position [1335, 0]
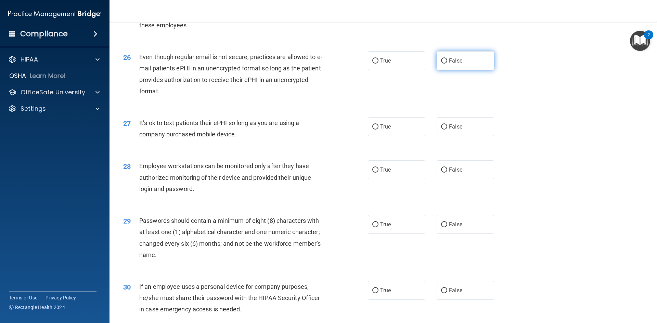
click at [442, 64] on input "False" at bounding box center [444, 61] width 6 height 5
radio input "true"
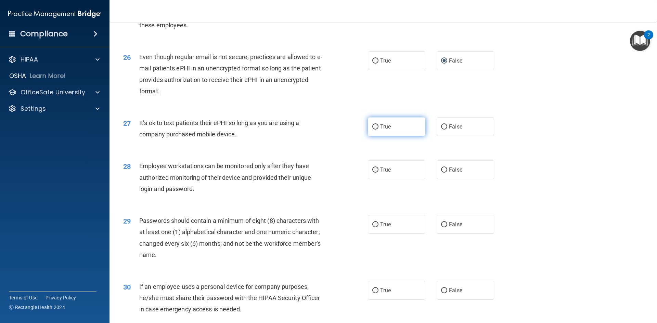
click at [372, 130] on input "True" at bounding box center [375, 127] width 6 height 5
radio input "true"
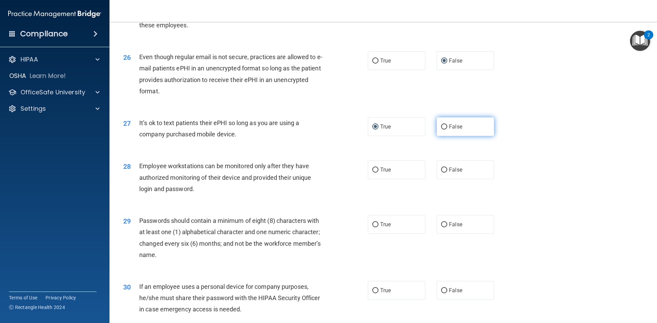
click at [442, 130] on input "False" at bounding box center [444, 127] width 6 height 5
radio input "true"
radio input "false"
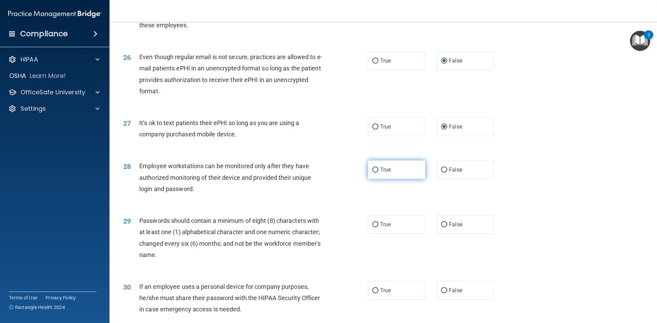
click at [374, 173] on input "True" at bounding box center [375, 170] width 6 height 5
radio input "true"
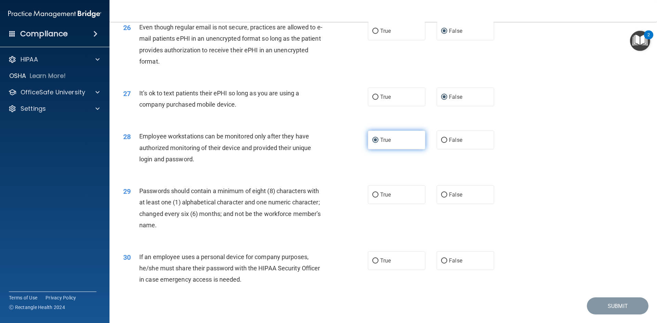
scroll to position [1394, 0]
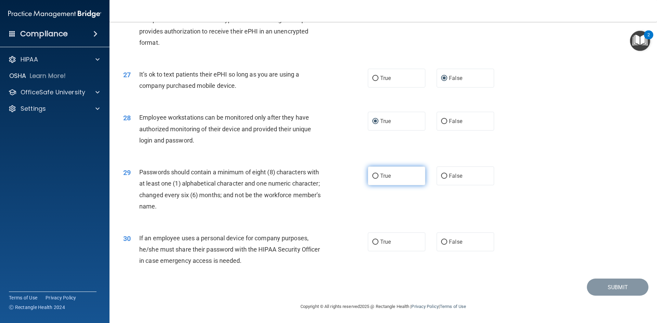
click at [376, 178] on input "True" at bounding box center [375, 176] width 6 height 5
radio input "true"
click at [374, 242] on input "True" at bounding box center [375, 242] width 6 height 5
radio input "true"
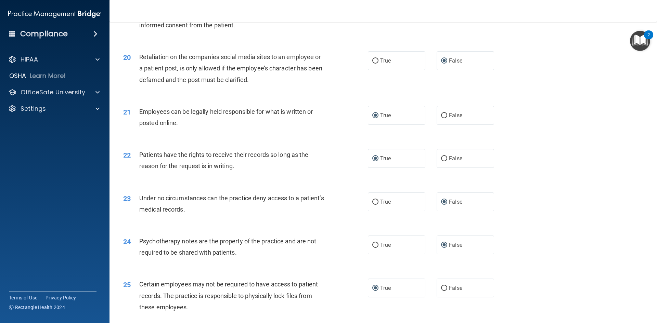
scroll to position [984, 0]
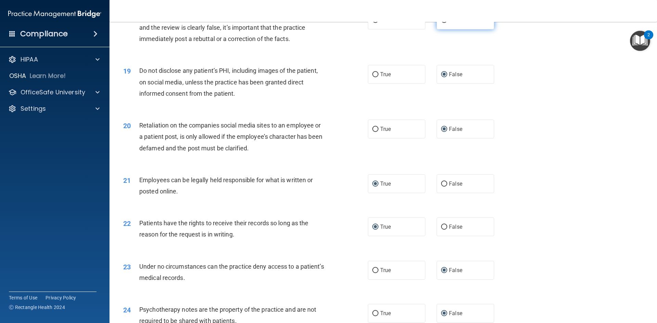
click at [441, 23] on input "False" at bounding box center [444, 20] width 6 height 5
radio input "true"
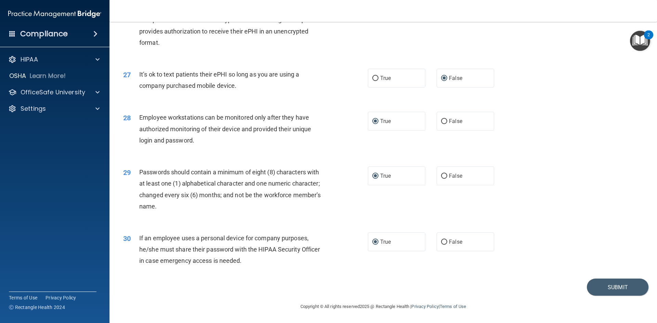
scroll to position [1394, 0]
click at [609, 286] on button "Submit" at bounding box center [618, 287] width 62 height 17
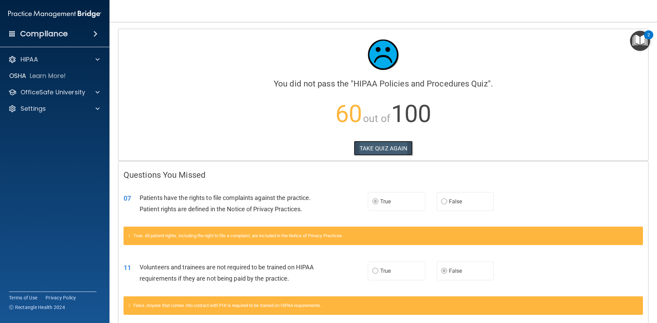
click at [380, 148] on button "TAKE QUIZ AGAIN" at bounding box center [383, 148] width 59 height 15
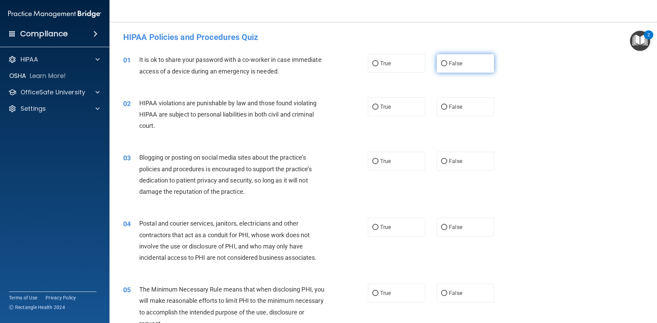
click at [441, 63] on input "False" at bounding box center [444, 63] width 6 height 5
radio input "true"
click at [376, 107] on input "True" at bounding box center [375, 107] width 6 height 5
radio input "true"
click at [441, 162] on input "False" at bounding box center [444, 161] width 6 height 5
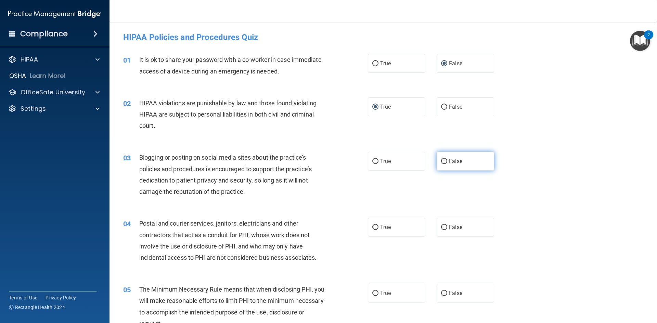
radio input "true"
click at [374, 225] on input "True" at bounding box center [375, 227] width 6 height 5
radio input "true"
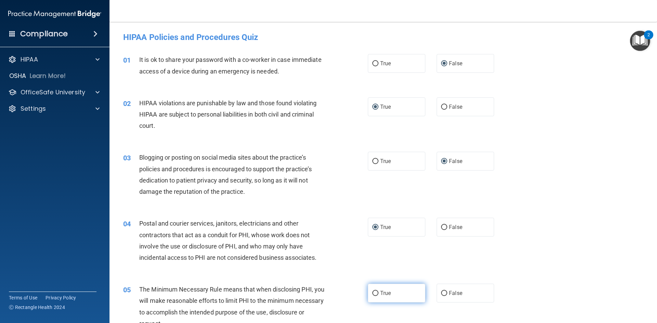
click at [372, 294] on input "True" at bounding box center [375, 293] width 6 height 5
radio input "true"
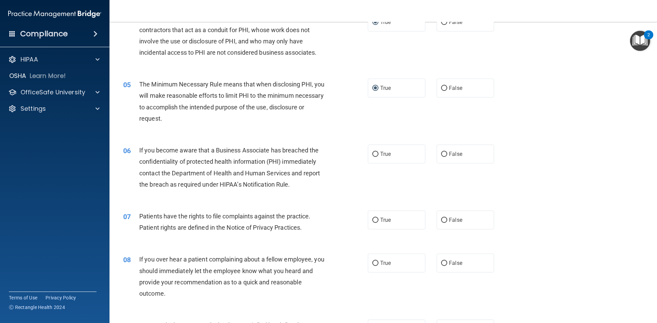
scroll to position [240, 0]
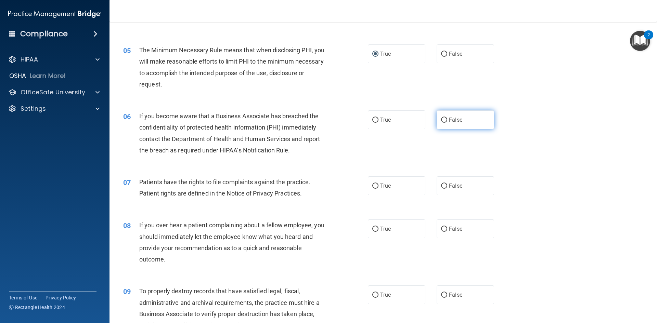
click at [441, 121] on input "False" at bounding box center [444, 120] width 6 height 5
radio input "true"
click at [373, 182] on label "True" at bounding box center [396, 186] width 57 height 19
click at [373, 184] on input "True" at bounding box center [375, 186] width 6 height 5
radio input "true"
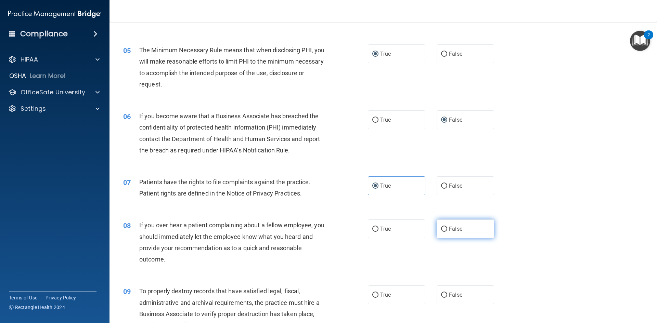
click at [442, 229] on input "False" at bounding box center [444, 229] width 6 height 5
radio input "true"
click at [441, 295] on input "False" at bounding box center [444, 295] width 6 height 5
radio input "true"
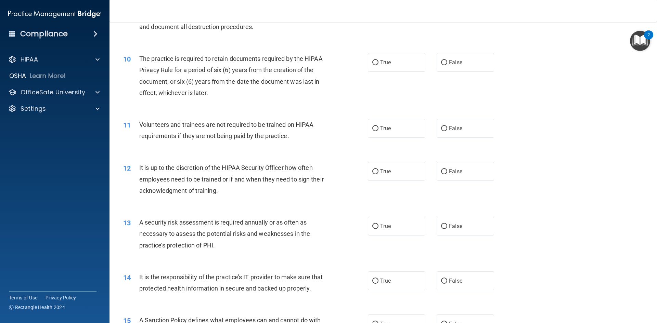
scroll to position [547, 0]
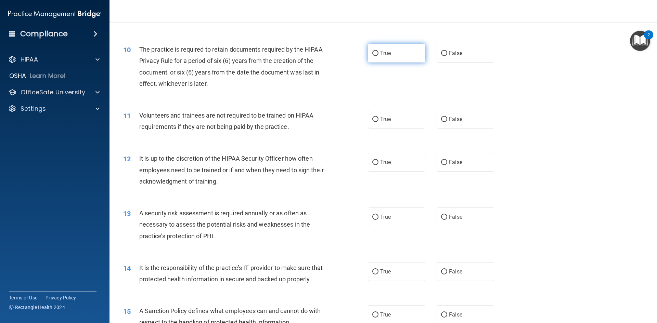
click at [376, 52] on input "True" at bounding box center [375, 53] width 6 height 5
radio input "true"
click at [441, 118] on input "False" at bounding box center [444, 119] width 6 height 5
radio input "true"
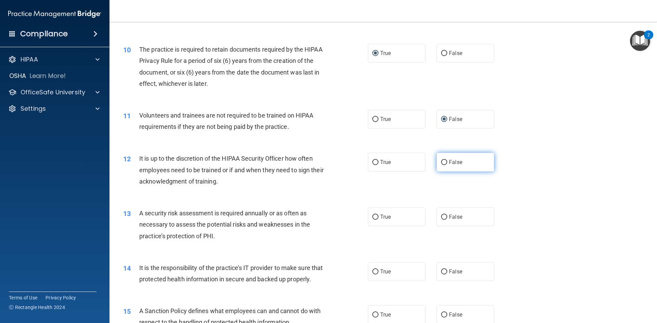
click at [441, 164] on input "False" at bounding box center [444, 162] width 6 height 5
radio input "true"
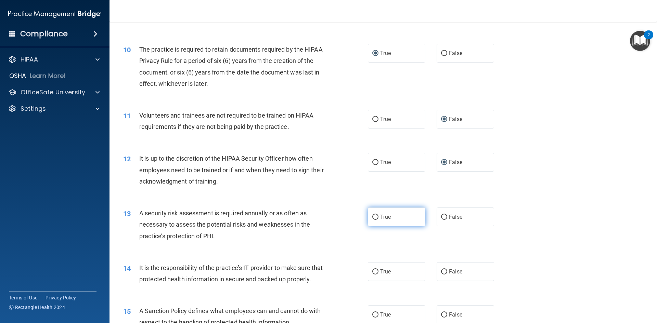
click at [374, 216] on input "True" at bounding box center [375, 217] width 6 height 5
radio input "true"
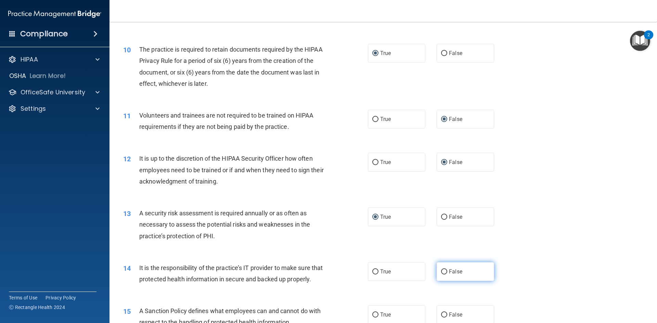
click at [445, 273] on label "False" at bounding box center [465, 271] width 57 height 19
click at [445, 273] on input "False" at bounding box center [444, 272] width 6 height 5
radio input "true"
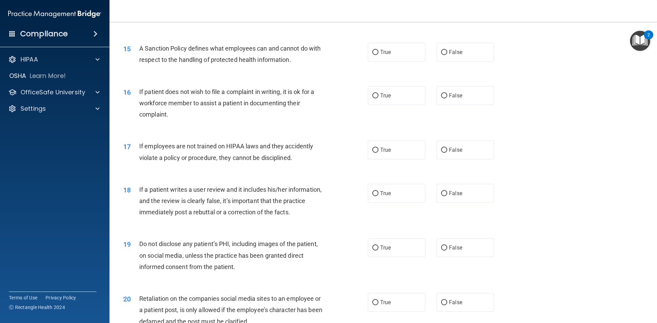
scroll to position [821, 0]
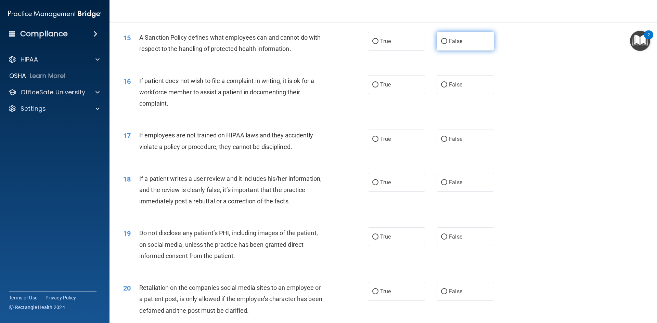
click at [449, 44] on span "False" at bounding box center [455, 41] width 13 height 7
click at [447, 44] on input "False" at bounding box center [444, 41] width 6 height 5
radio input "true"
click at [391, 94] on label "True" at bounding box center [396, 84] width 57 height 19
click at [378, 88] on input "True" at bounding box center [375, 84] width 6 height 5
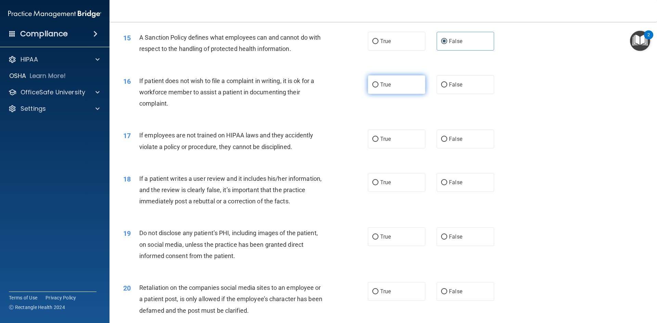
radio input "true"
click at [460, 149] on label "False" at bounding box center [465, 139] width 57 height 19
click at [447, 142] on input "False" at bounding box center [444, 139] width 6 height 5
radio input "true"
click at [461, 192] on label "False" at bounding box center [465, 182] width 57 height 19
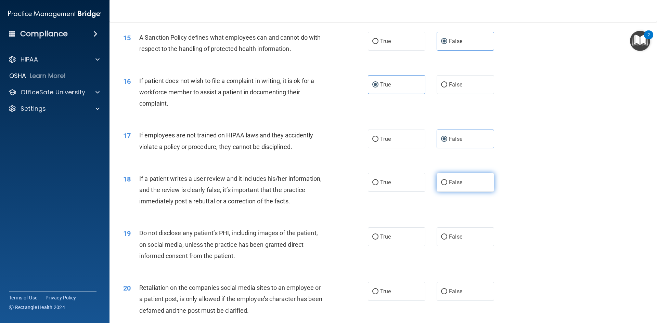
click at [447, 185] on input "False" at bounding box center [444, 182] width 6 height 5
radio input "true"
click at [389, 246] on label "True" at bounding box center [396, 237] width 57 height 19
click at [378, 240] on input "True" at bounding box center [375, 237] width 6 height 5
radio input "true"
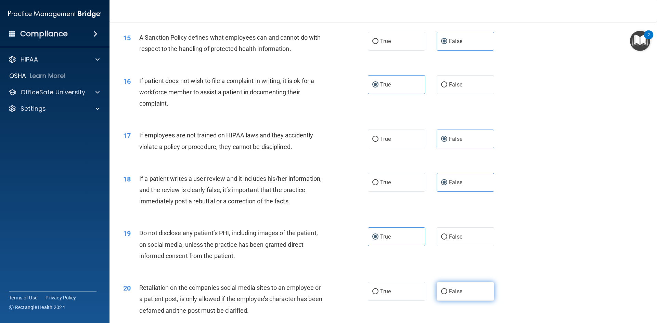
click at [449, 295] on span "False" at bounding box center [455, 291] width 13 height 7
click at [447, 295] on input "False" at bounding box center [444, 291] width 6 height 5
radio input "true"
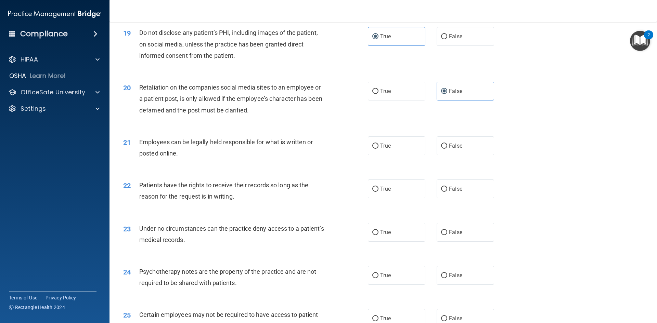
scroll to position [992, 0]
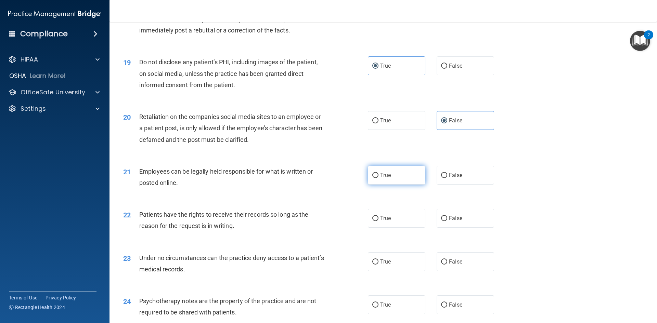
click at [377, 184] on label "True" at bounding box center [396, 175] width 57 height 19
click at [377, 178] on input "True" at bounding box center [375, 175] width 6 height 5
radio input "true"
click at [454, 222] on span "False" at bounding box center [455, 218] width 13 height 7
click at [447, 221] on input "False" at bounding box center [444, 218] width 6 height 5
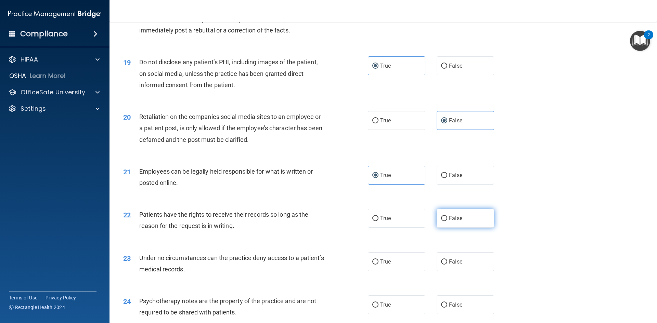
radio input "true"
click at [450, 265] on span "False" at bounding box center [455, 262] width 13 height 7
click at [447, 265] on input "False" at bounding box center [444, 262] width 6 height 5
radio input "true"
click at [391, 314] on label "True" at bounding box center [396, 305] width 57 height 19
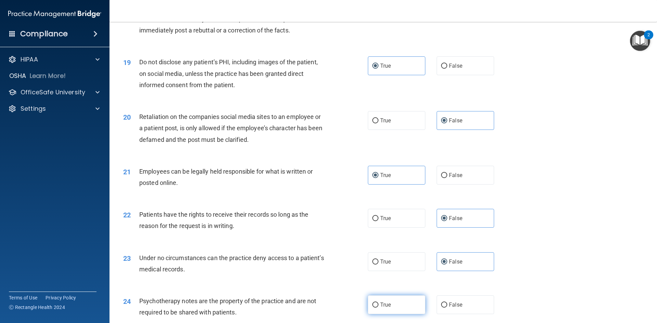
click at [378, 308] on input "True" at bounding box center [375, 305] width 6 height 5
radio input "true"
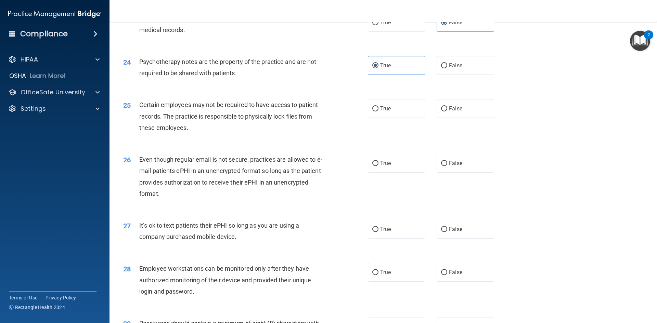
scroll to position [1266, 0]
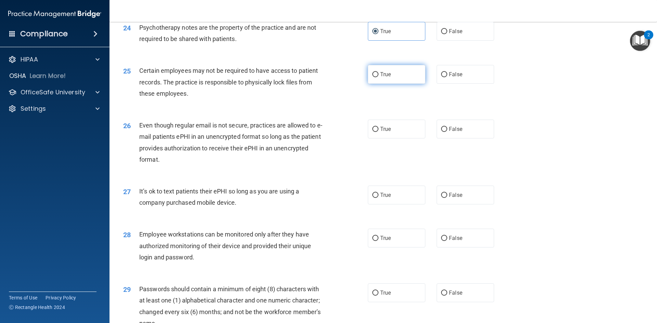
click at [380, 84] on label "True" at bounding box center [396, 74] width 57 height 19
click at [378, 77] on input "True" at bounding box center [375, 74] width 6 height 5
radio input "true"
click at [383, 132] on span "True" at bounding box center [385, 129] width 11 height 7
click at [378, 132] on input "True" at bounding box center [375, 129] width 6 height 5
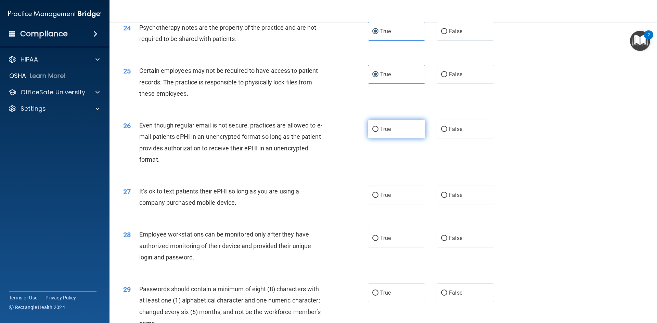
radio input "true"
click at [452, 198] on span "False" at bounding box center [455, 195] width 13 height 7
click at [447, 198] on input "False" at bounding box center [444, 195] width 6 height 5
radio input "true"
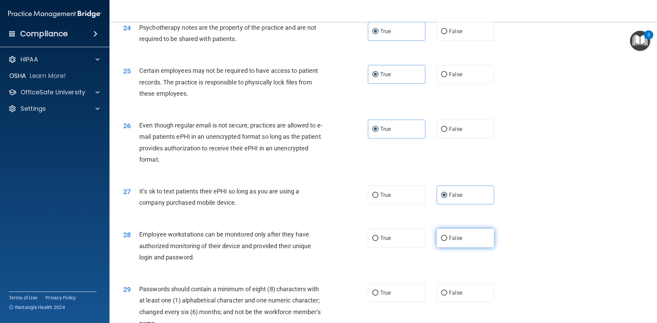
click at [465, 248] on label "False" at bounding box center [465, 238] width 57 height 19
click at [447, 241] on input "False" at bounding box center [444, 238] width 6 height 5
radio input "true"
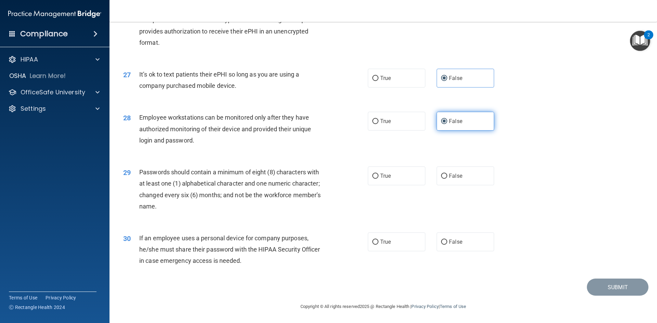
scroll to position [1394, 0]
click at [413, 179] on label "True" at bounding box center [396, 176] width 57 height 19
click at [378, 179] on input "True" at bounding box center [375, 176] width 6 height 5
radio input "true"
click at [455, 242] on span "False" at bounding box center [455, 242] width 13 height 7
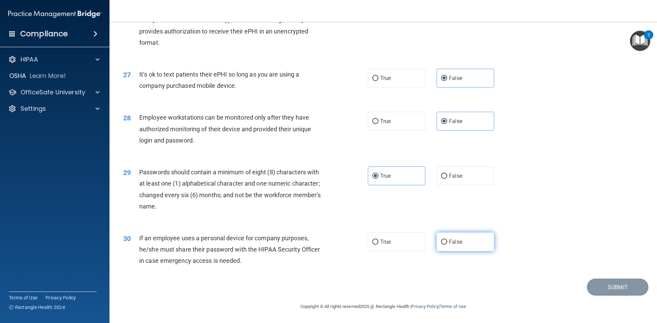
click at [447, 242] on input "False" at bounding box center [444, 242] width 6 height 5
radio input "true"
click at [601, 289] on button "Submit" at bounding box center [618, 287] width 62 height 17
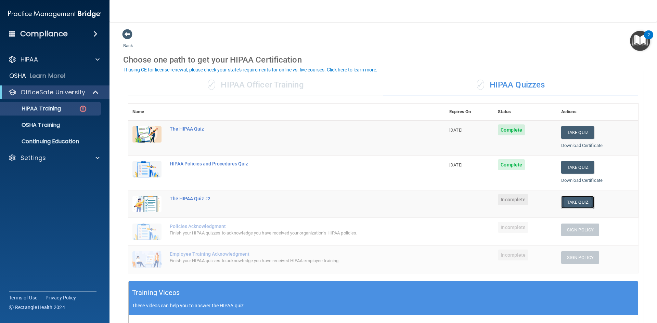
click at [576, 199] on button "Take Quiz" at bounding box center [577, 202] width 33 height 13
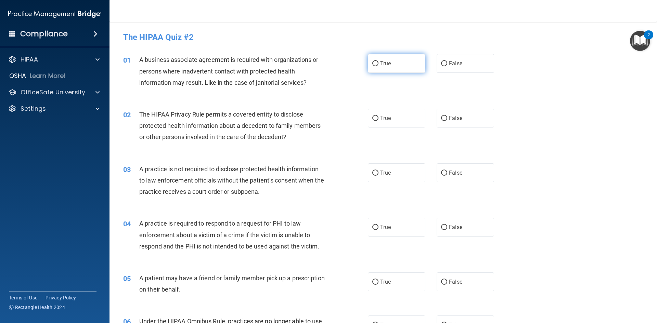
click at [373, 62] on input "True" at bounding box center [375, 63] width 6 height 5
radio input "true"
click at [380, 121] on span "True" at bounding box center [385, 118] width 11 height 7
click at [378, 121] on input "True" at bounding box center [375, 118] width 6 height 5
radio input "true"
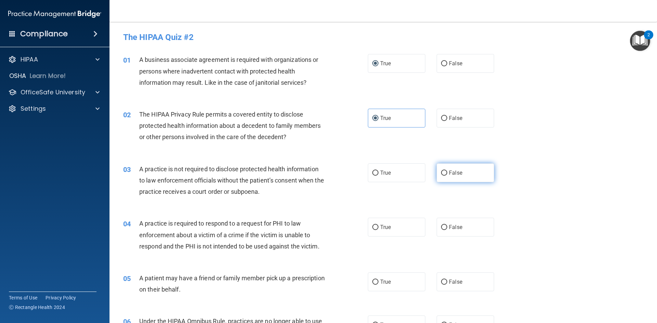
click at [451, 179] on label "False" at bounding box center [465, 173] width 57 height 19
click at [447, 176] on input "False" at bounding box center [444, 173] width 6 height 5
radio input "true"
click at [462, 230] on label "False" at bounding box center [465, 227] width 57 height 19
click at [447, 230] on input "False" at bounding box center [444, 227] width 6 height 5
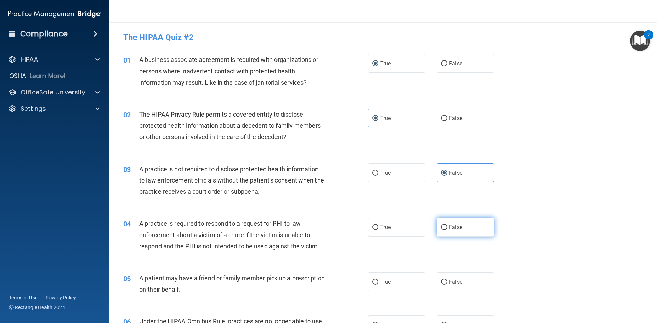
radio input "true"
click at [464, 282] on label "False" at bounding box center [465, 282] width 57 height 19
click at [447, 282] on input "False" at bounding box center [444, 282] width 6 height 5
radio input "true"
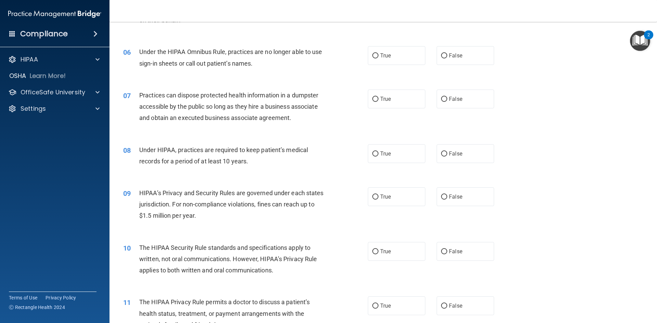
scroll to position [274, 0]
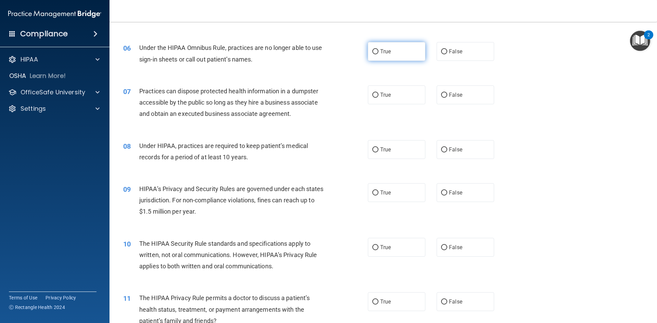
click at [390, 56] on label "True" at bounding box center [396, 51] width 57 height 19
click at [378, 54] on input "True" at bounding box center [375, 51] width 6 height 5
radio input "true"
click at [390, 94] on label "True" at bounding box center [396, 95] width 57 height 19
click at [378, 94] on input "True" at bounding box center [375, 95] width 6 height 5
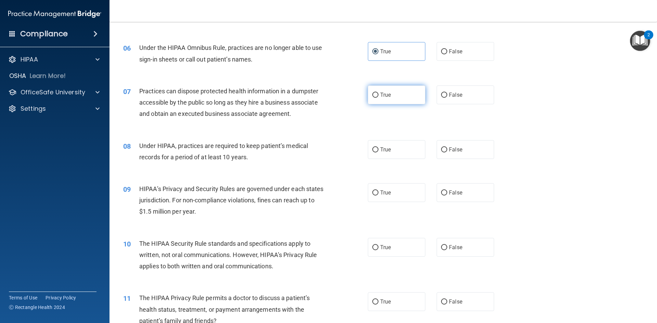
radio input "true"
click at [392, 154] on label "True" at bounding box center [396, 149] width 57 height 19
click at [378, 153] on input "True" at bounding box center [375, 149] width 6 height 5
radio input "true"
click at [446, 192] on label "False" at bounding box center [465, 192] width 57 height 19
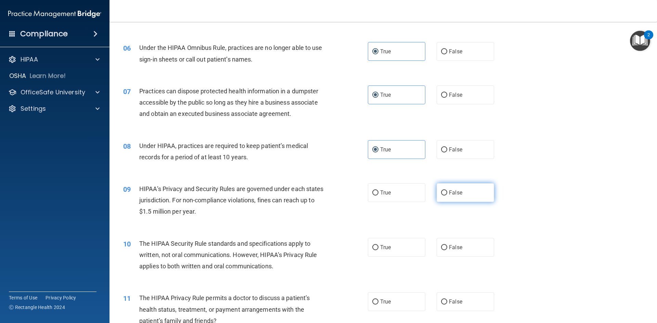
click at [446, 192] on input "False" at bounding box center [444, 193] width 6 height 5
radio input "true"
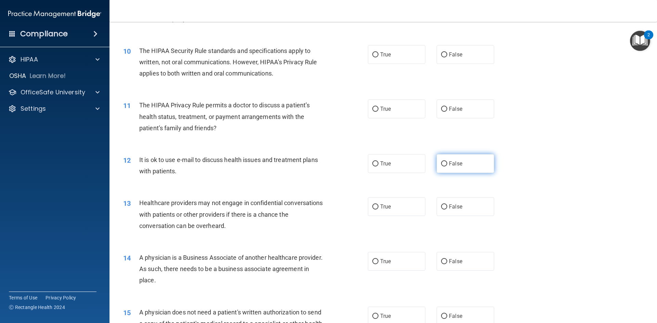
scroll to position [479, 0]
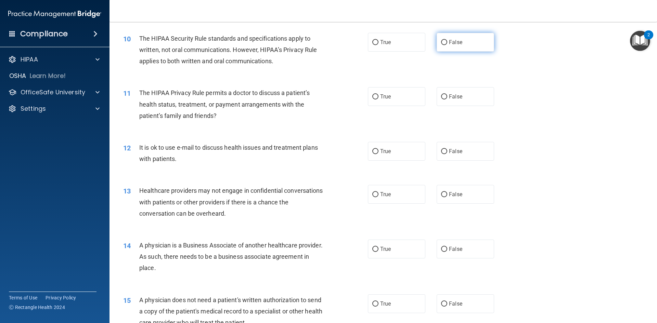
click at [462, 43] on label "False" at bounding box center [465, 42] width 57 height 19
click at [447, 43] on input "False" at bounding box center [444, 42] width 6 height 5
radio input "true"
click at [410, 99] on label "True" at bounding box center [396, 96] width 57 height 19
click at [378, 99] on input "True" at bounding box center [375, 96] width 6 height 5
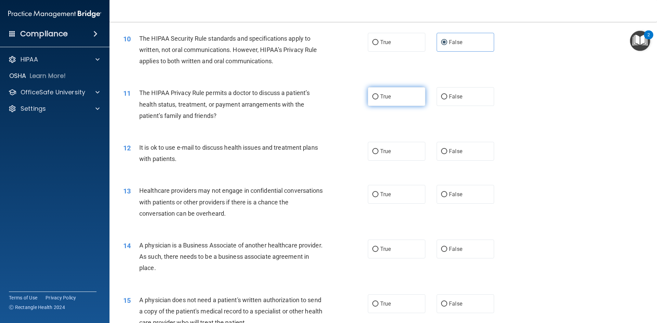
radio input "true"
click at [402, 149] on label "True" at bounding box center [396, 151] width 57 height 19
click at [378, 149] on input "True" at bounding box center [375, 151] width 6 height 5
radio input "true"
click at [399, 196] on label "True" at bounding box center [396, 194] width 57 height 19
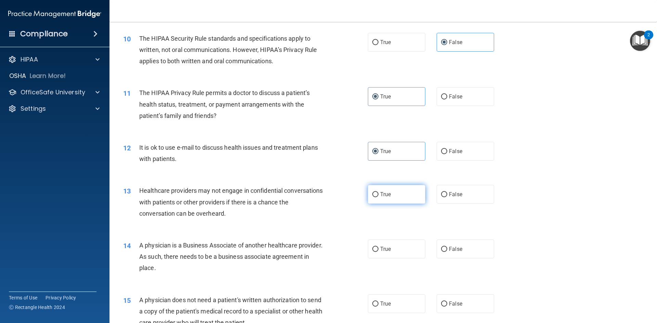
click at [378, 196] on input "True" at bounding box center [375, 194] width 6 height 5
radio input "true"
click at [460, 252] on label "False" at bounding box center [465, 249] width 57 height 19
click at [447, 252] on input "False" at bounding box center [444, 249] width 6 height 5
radio input "true"
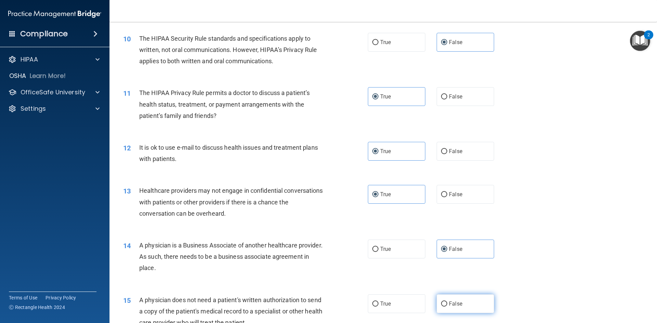
click at [461, 306] on label "False" at bounding box center [465, 304] width 57 height 19
click at [447, 306] on input "False" at bounding box center [444, 304] width 6 height 5
radio input "true"
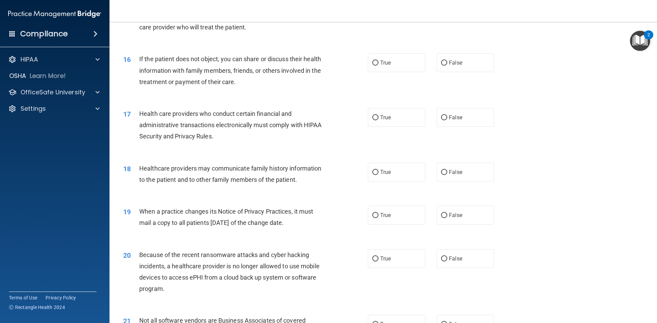
scroll to position [787, 0]
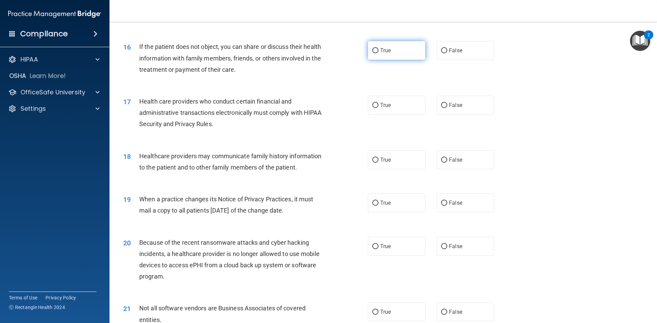
click at [400, 53] on label "True" at bounding box center [396, 50] width 57 height 19
click at [378, 53] on input "True" at bounding box center [375, 50] width 6 height 5
radio input "true"
click at [396, 107] on label "True" at bounding box center [396, 105] width 57 height 19
click at [378, 107] on input "True" at bounding box center [375, 105] width 6 height 5
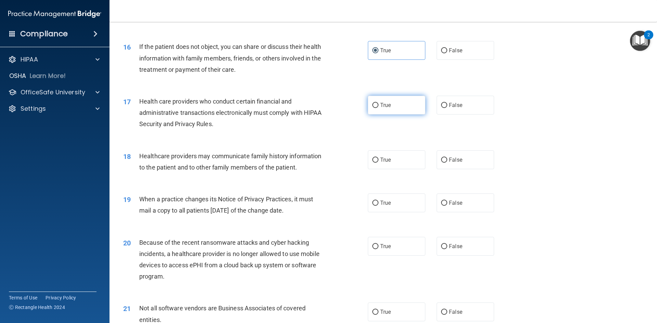
radio input "true"
click at [460, 159] on label "False" at bounding box center [465, 160] width 57 height 19
click at [447, 159] on input "False" at bounding box center [444, 160] width 6 height 5
radio input "true"
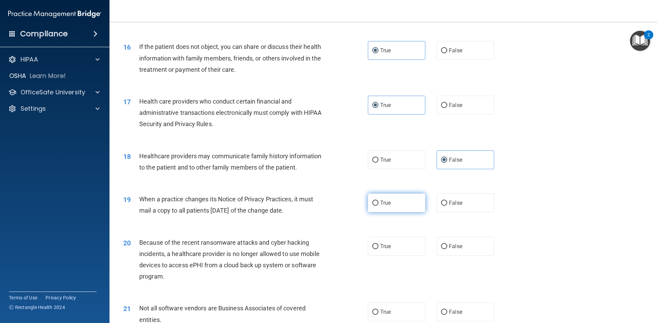
click at [396, 203] on label "True" at bounding box center [396, 203] width 57 height 19
click at [378, 203] on input "True" at bounding box center [375, 203] width 6 height 5
radio input "true"
click at [407, 245] on label "True" at bounding box center [396, 246] width 57 height 19
click at [378, 245] on input "True" at bounding box center [375, 246] width 6 height 5
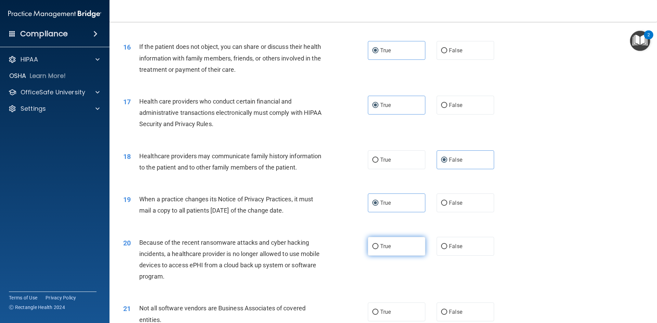
radio input "true"
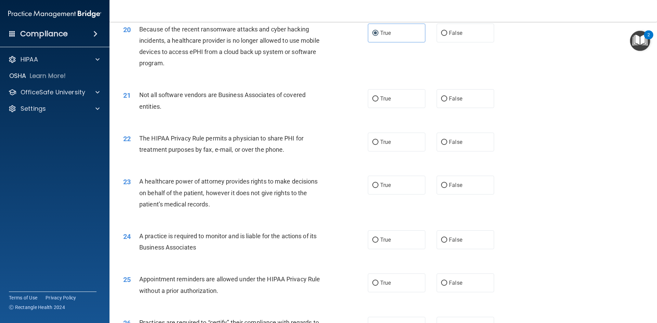
scroll to position [1027, 0]
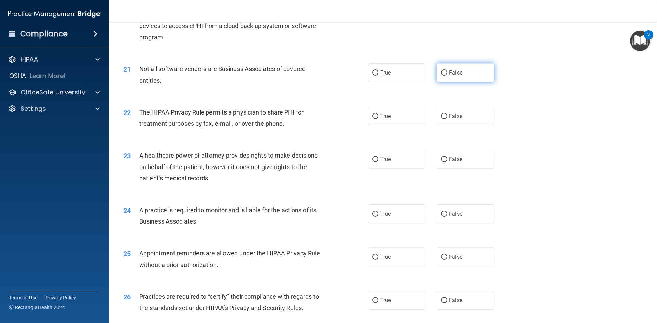
click at [468, 74] on label "False" at bounding box center [465, 72] width 57 height 19
click at [447, 74] on input "False" at bounding box center [444, 72] width 6 height 5
radio input "true"
click at [406, 120] on label "True" at bounding box center [396, 116] width 57 height 19
click at [378, 119] on input "True" at bounding box center [375, 116] width 6 height 5
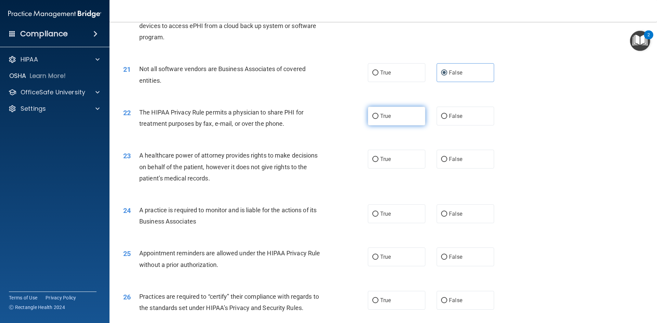
radio input "true"
click at [446, 163] on label "False" at bounding box center [465, 159] width 57 height 19
click at [446, 162] on input "False" at bounding box center [444, 159] width 6 height 5
radio input "true"
click at [402, 214] on label "True" at bounding box center [396, 214] width 57 height 19
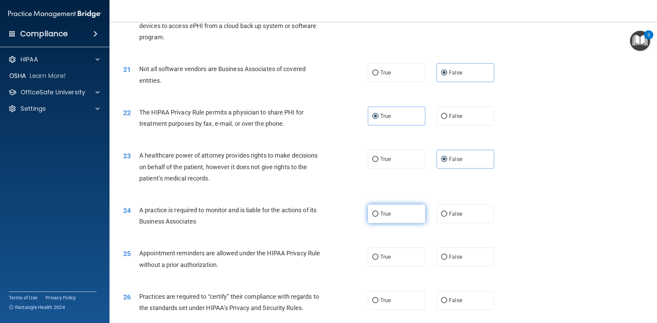
click at [378, 214] on input "True" at bounding box center [375, 214] width 6 height 5
radio input "true"
click at [469, 263] on label "False" at bounding box center [465, 257] width 57 height 19
click at [447, 260] on input "False" at bounding box center [444, 257] width 6 height 5
radio input "true"
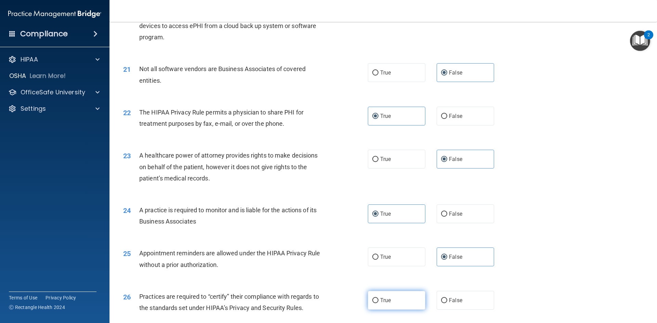
drag, startPoint x: 414, startPoint y: 301, endPoint x: 419, endPoint y: 304, distance: 5.1
click at [419, 304] on label "True" at bounding box center [396, 300] width 57 height 19
click at [378, 304] on input "True" at bounding box center [375, 300] width 6 height 5
radio input "true"
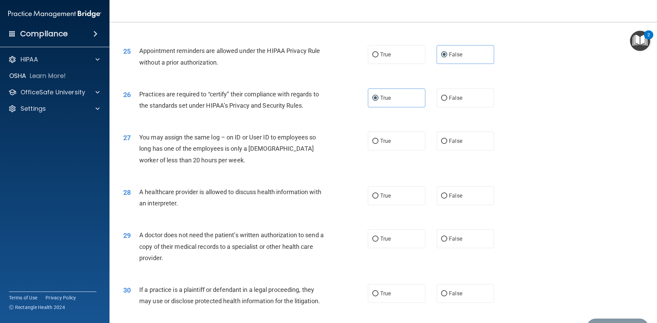
scroll to position [1232, 0]
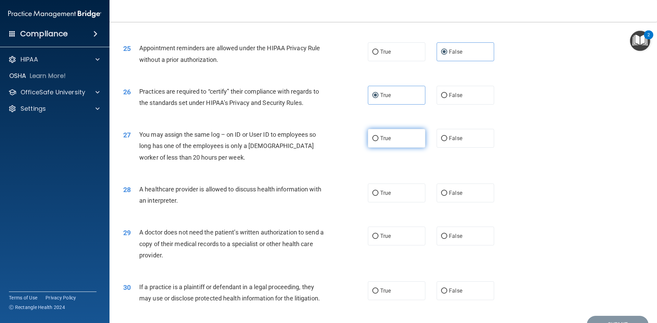
click at [396, 140] on label "True" at bounding box center [396, 138] width 57 height 19
click at [378, 140] on input "True" at bounding box center [375, 138] width 6 height 5
radio input "true"
click at [402, 196] on label "True" at bounding box center [396, 193] width 57 height 19
click at [378, 196] on input "True" at bounding box center [375, 193] width 6 height 5
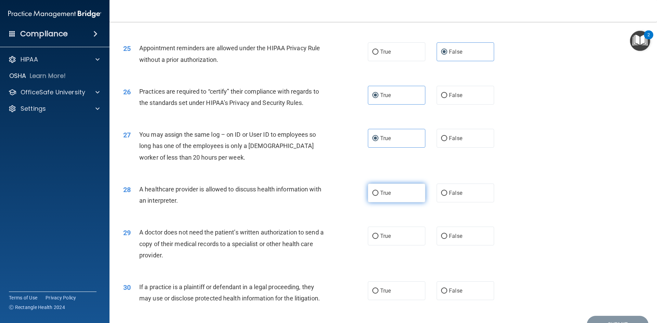
radio input "true"
click at [385, 234] on span "True" at bounding box center [385, 236] width 11 height 7
click at [469, 288] on label "False" at bounding box center [465, 291] width 57 height 19
click at [447, 289] on input "False" at bounding box center [444, 291] width 6 height 5
radio input "true"
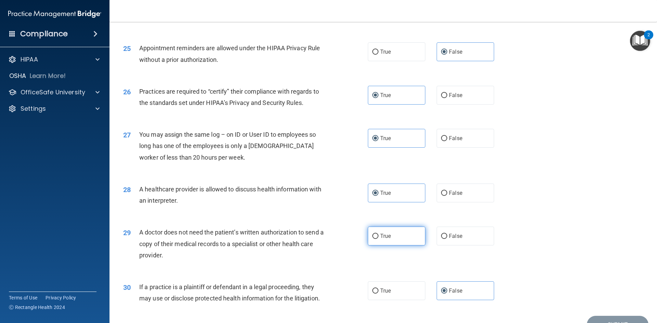
click at [402, 236] on label "True" at bounding box center [396, 236] width 57 height 19
click at [378, 236] on input "True" at bounding box center [375, 236] width 6 height 5
radio input "true"
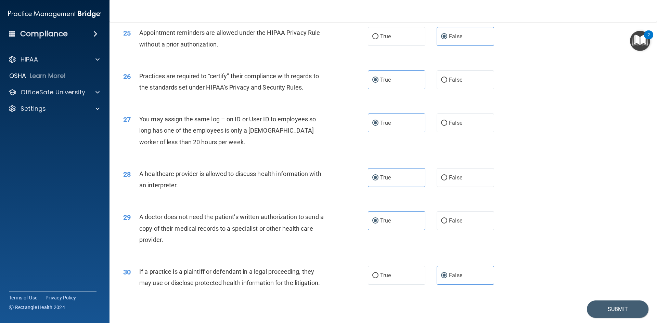
scroll to position [1270, 0]
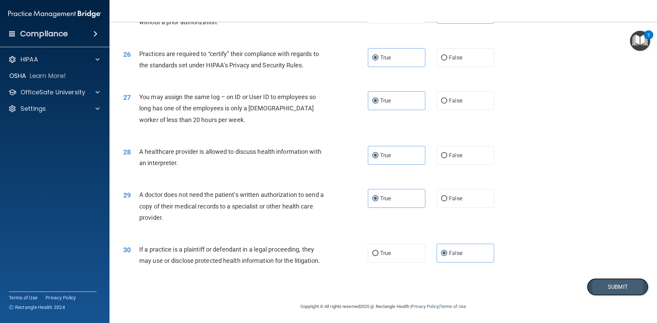
click at [613, 288] on button "Submit" at bounding box center [618, 287] width 62 height 17
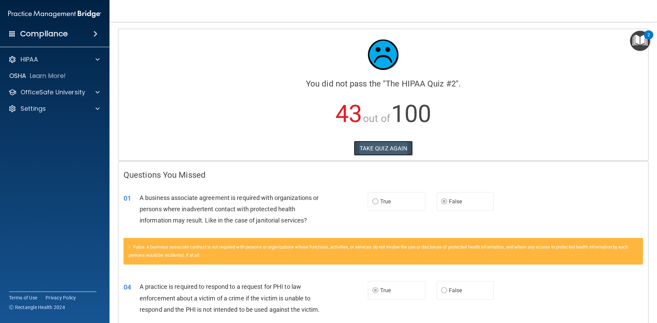
click at [401, 149] on button "TAKE QUIZ AGAIN" at bounding box center [383, 148] width 59 height 15
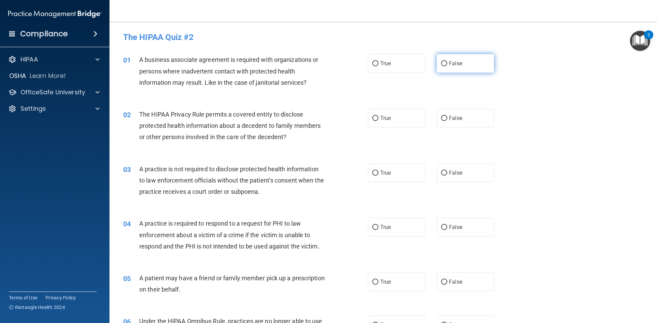
click at [456, 66] on span "False" at bounding box center [455, 63] width 13 height 7
click at [447, 66] on input "False" at bounding box center [444, 63] width 6 height 5
radio input "true"
click at [387, 118] on span "True" at bounding box center [385, 118] width 11 height 7
click at [378, 118] on input "True" at bounding box center [375, 118] width 6 height 5
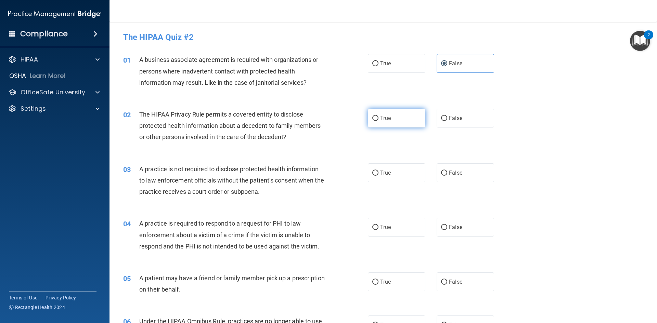
radio input "true"
click at [463, 179] on label "False" at bounding box center [465, 173] width 57 height 19
click at [447, 176] on input "False" at bounding box center [444, 173] width 6 height 5
radio input "true"
click at [395, 229] on label "True" at bounding box center [396, 227] width 57 height 19
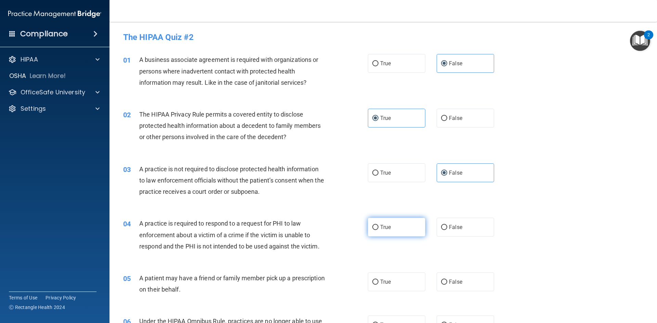
click at [378, 229] on input "True" at bounding box center [375, 227] width 6 height 5
radio input "true"
click at [411, 278] on label "True" at bounding box center [396, 282] width 57 height 19
click at [378, 280] on input "True" at bounding box center [375, 282] width 6 height 5
radio input "true"
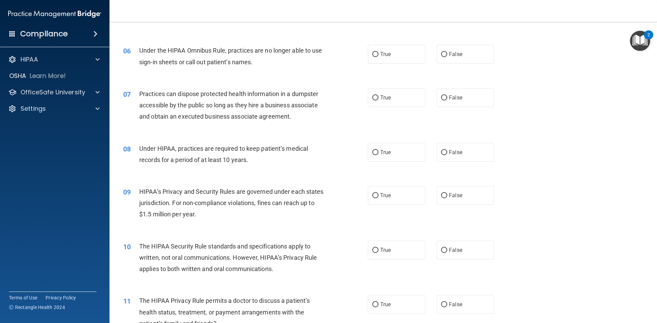
scroll to position [274, 0]
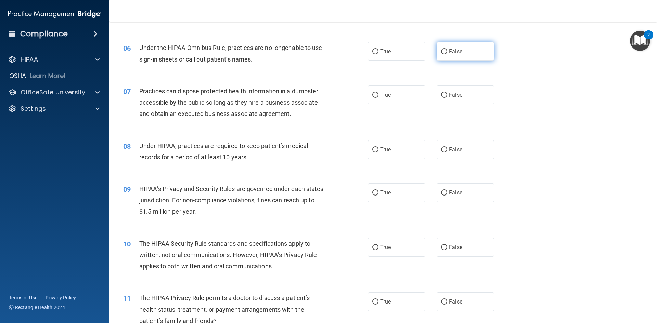
click at [463, 53] on label "False" at bounding box center [465, 51] width 57 height 19
click at [447, 53] on input "False" at bounding box center [444, 51] width 6 height 5
radio input "true"
click at [457, 96] on span "False" at bounding box center [455, 95] width 13 height 7
click at [447, 96] on input "False" at bounding box center [444, 95] width 6 height 5
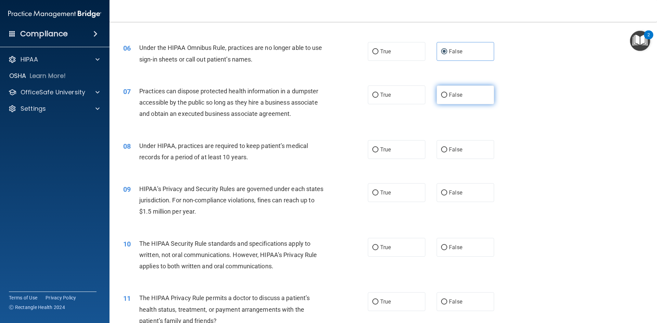
radio input "true"
click at [445, 151] on label "False" at bounding box center [465, 149] width 57 height 19
click at [445, 151] on input "False" at bounding box center [444, 149] width 6 height 5
radio input "true"
click at [445, 191] on label "False" at bounding box center [465, 192] width 57 height 19
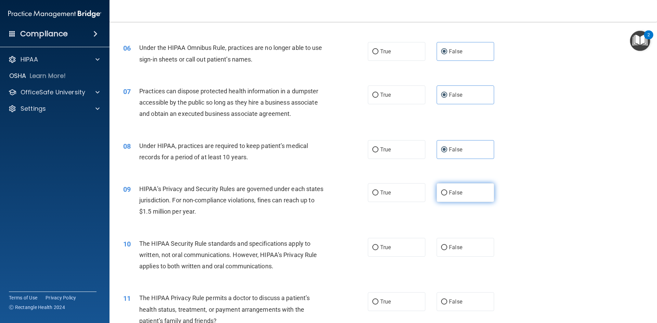
click at [445, 191] on input "False" at bounding box center [444, 193] width 6 height 5
radio input "true"
click at [380, 253] on label "True" at bounding box center [396, 247] width 57 height 19
click at [378, 250] on input "True" at bounding box center [375, 247] width 6 height 5
radio input "true"
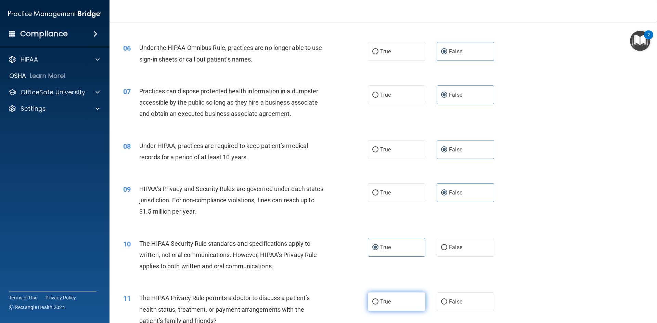
click at [382, 306] on label "True" at bounding box center [396, 302] width 57 height 19
click at [378, 305] on input "True" at bounding box center [375, 302] width 6 height 5
radio input "true"
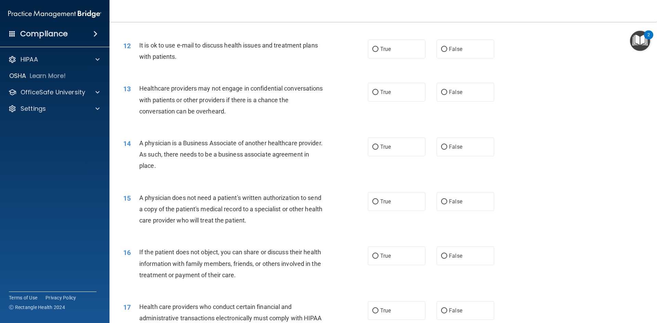
scroll to position [582, 0]
click at [410, 47] on label "True" at bounding box center [396, 48] width 57 height 19
click at [378, 47] on input "True" at bounding box center [375, 49] width 6 height 5
radio input "true"
click at [451, 95] on span "False" at bounding box center [455, 92] width 13 height 7
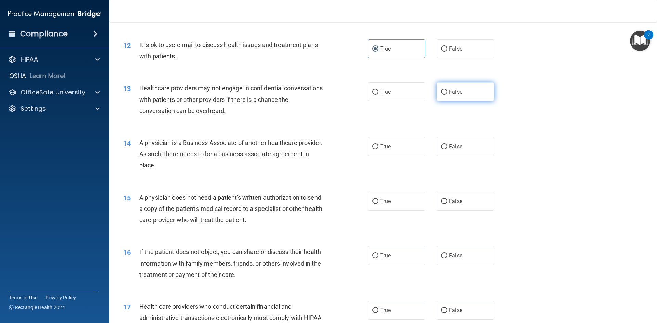
click at [447, 95] on input "False" at bounding box center [444, 92] width 6 height 5
radio input "true"
click at [442, 151] on label "False" at bounding box center [465, 146] width 57 height 19
click at [442, 150] on input "False" at bounding box center [444, 146] width 6 height 5
radio input "true"
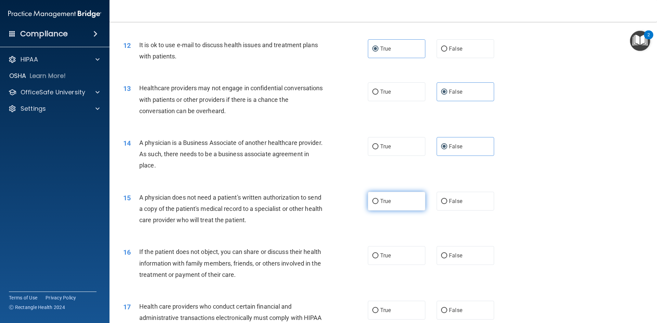
click at [384, 199] on span "True" at bounding box center [385, 201] width 11 height 7
click at [378, 199] on input "True" at bounding box center [375, 201] width 6 height 5
radio input "true"
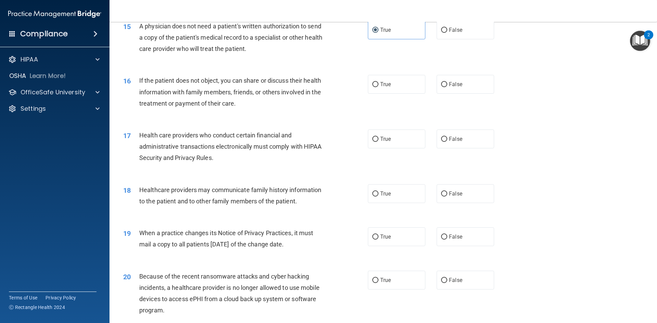
scroll to position [787, 0]
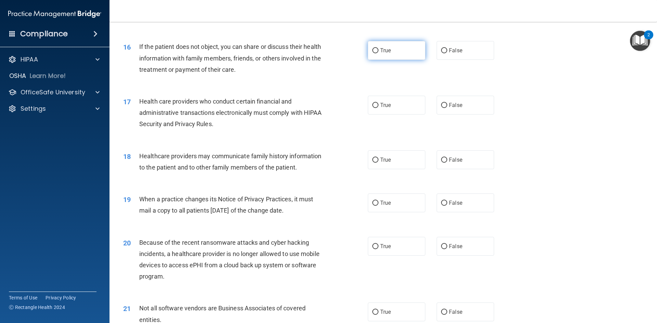
click at [409, 54] on label "True" at bounding box center [396, 50] width 57 height 19
click at [378, 53] on input "True" at bounding box center [375, 50] width 6 height 5
click at [399, 106] on label "True" at bounding box center [396, 105] width 57 height 19
click at [378, 106] on input "True" at bounding box center [375, 105] width 6 height 5
click at [474, 165] on label "False" at bounding box center [465, 160] width 57 height 19
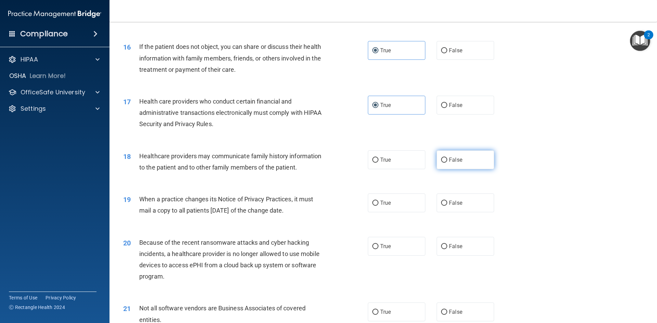
click at [447, 163] on input "False" at bounding box center [444, 160] width 6 height 5
click at [465, 203] on label "False" at bounding box center [465, 203] width 57 height 19
click at [447, 203] on input "False" at bounding box center [444, 203] width 6 height 5
click at [455, 244] on span "False" at bounding box center [455, 246] width 13 height 7
click at [404, 310] on label "True" at bounding box center [396, 312] width 57 height 19
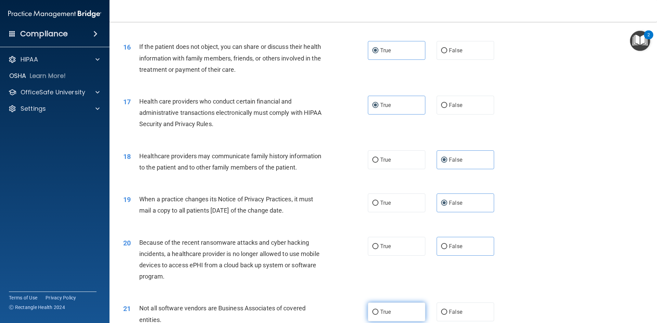
click at [378, 310] on input "True" at bounding box center [375, 312] width 6 height 5
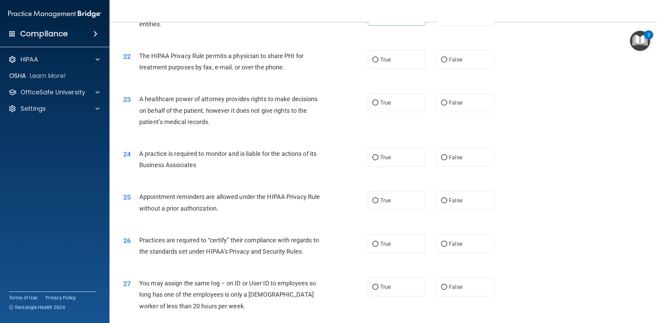
scroll to position [1095, 0]
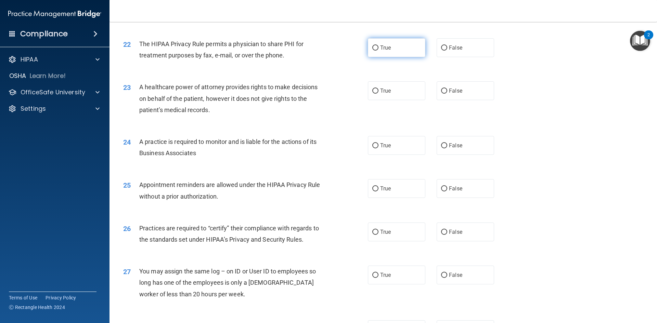
click at [387, 52] on label "True" at bounding box center [396, 47] width 57 height 19
click at [378, 51] on input "True" at bounding box center [375, 48] width 6 height 5
click at [461, 93] on label "False" at bounding box center [465, 90] width 57 height 19
click at [447, 93] on input "False" at bounding box center [444, 91] width 6 height 5
click at [463, 148] on label "False" at bounding box center [465, 145] width 57 height 19
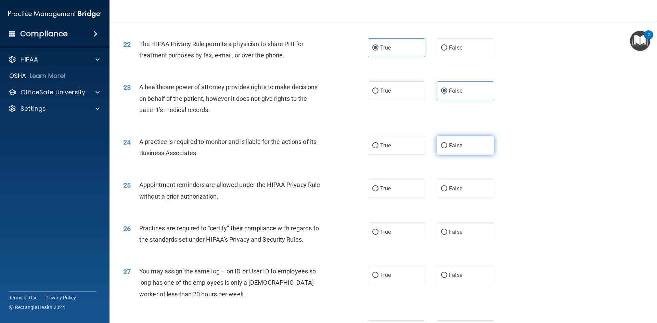
click at [447, 148] on input "False" at bounding box center [444, 145] width 6 height 5
click at [381, 191] on span "True" at bounding box center [385, 188] width 11 height 7
click at [378, 191] on input "True" at bounding box center [375, 188] width 6 height 5
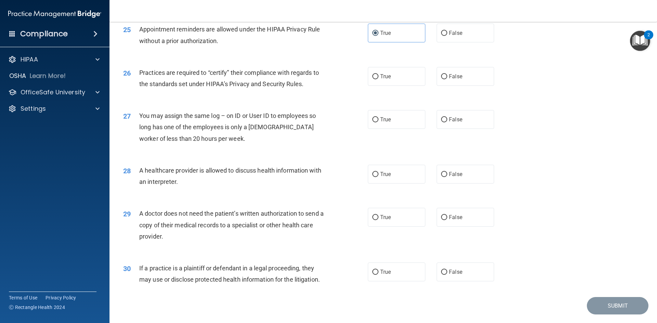
scroll to position [1266, 0]
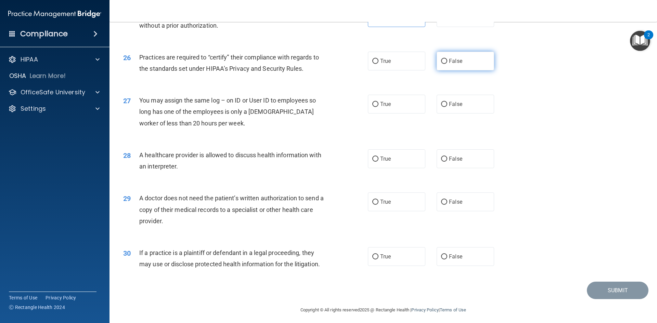
click at [467, 61] on label "False" at bounding box center [465, 61] width 57 height 19
click at [447, 61] on input "False" at bounding box center [444, 61] width 6 height 5
click at [472, 101] on label "False" at bounding box center [465, 104] width 57 height 19
click at [447, 102] on input "False" at bounding box center [444, 104] width 6 height 5
click at [457, 154] on label "False" at bounding box center [465, 159] width 57 height 19
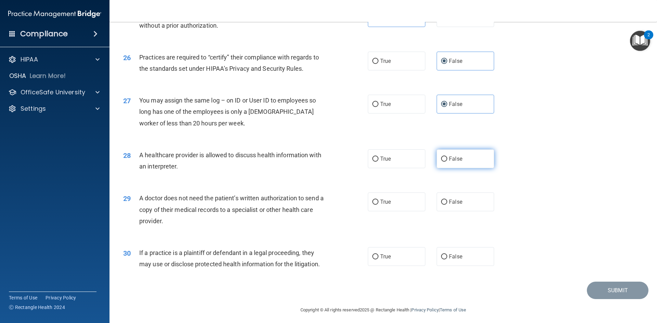
click at [447, 157] on input "False" at bounding box center [444, 159] width 6 height 5
click at [407, 203] on label "True" at bounding box center [396, 202] width 57 height 19
click at [378, 203] on input "True" at bounding box center [375, 202] width 6 height 5
click at [411, 257] on label "True" at bounding box center [396, 256] width 57 height 19
click at [378, 257] on input "True" at bounding box center [375, 257] width 6 height 5
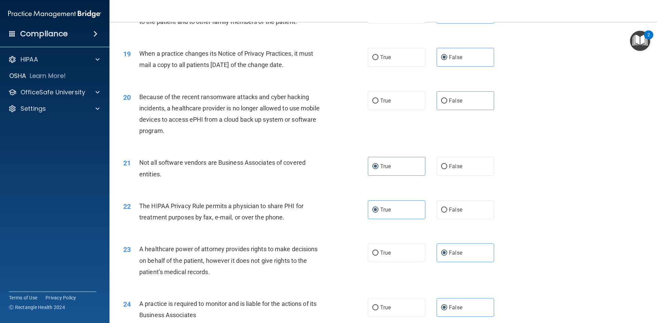
scroll to position [924, 0]
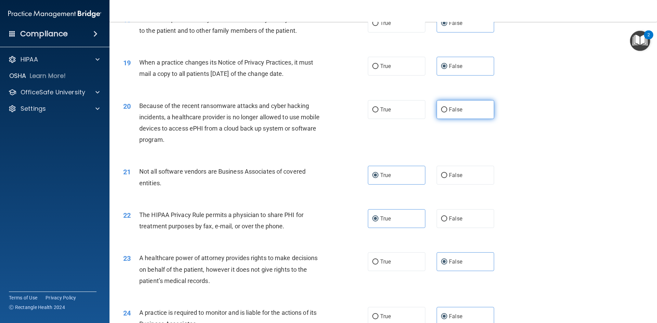
click at [473, 109] on label "False" at bounding box center [465, 109] width 57 height 19
click at [447, 109] on input "False" at bounding box center [444, 109] width 6 height 5
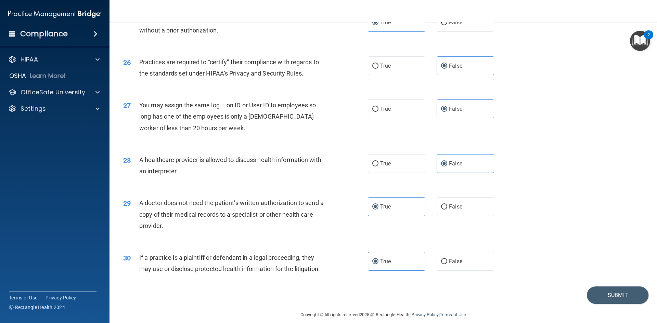
scroll to position [1270, 0]
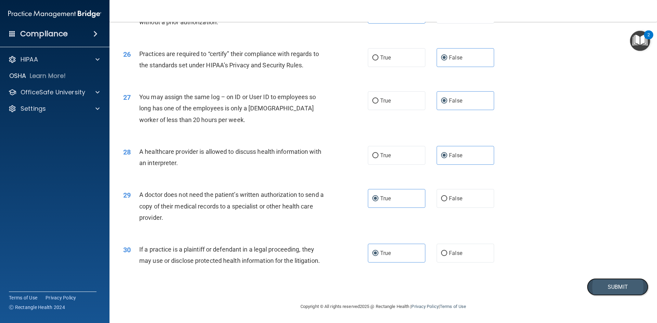
click at [592, 289] on button "Submit" at bounding box center [618, 287] width 62 height 17
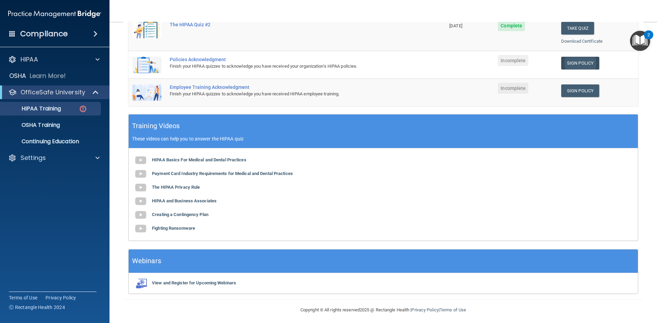
scroll to position [178, 0]
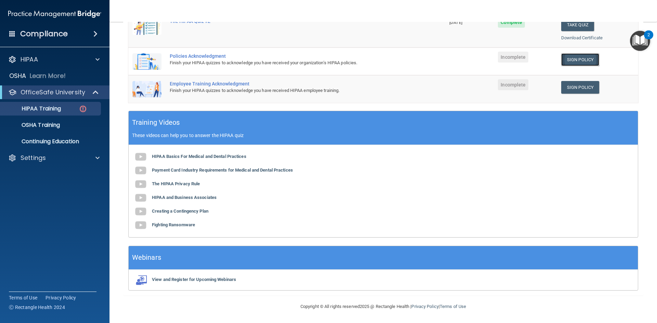
click at [573, 59] on link "Sign Policy" at bounding box center [580, 59] width 38 height 13
click at [579, 63] on link "Sign Policy" at bounding box center [580, 59] width 38 height 13
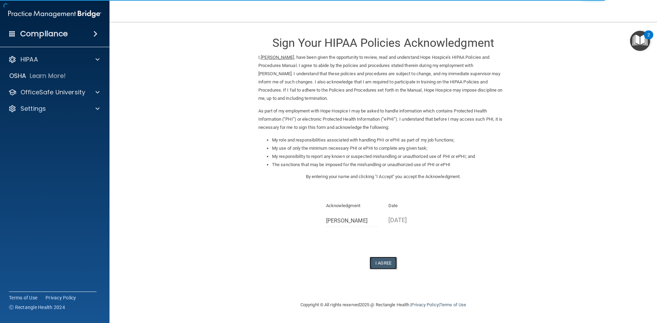
click at [379, 265] on button "I Agree" at bounding box center [383, 263] width 27 height 13
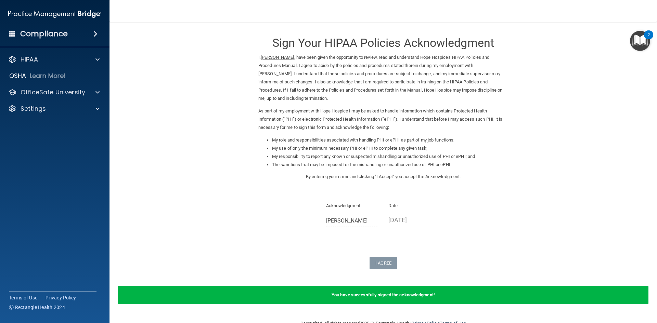
click at [29, 35] on h4 "Compliance" at bounding box center [44, 34] width 48 height 10
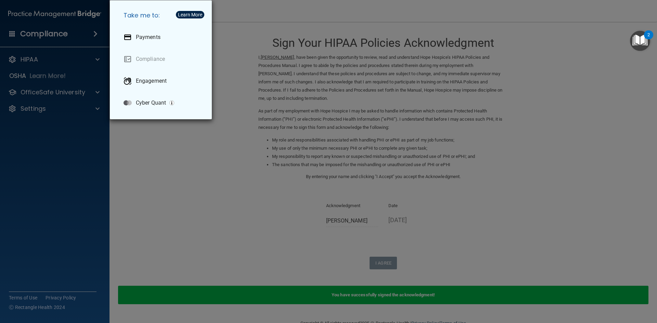
click at [69, 36] on div "Take me to: Payments Compliance Engagement Cyber Quant" at bounding box center [328, 161] width 657 height 323
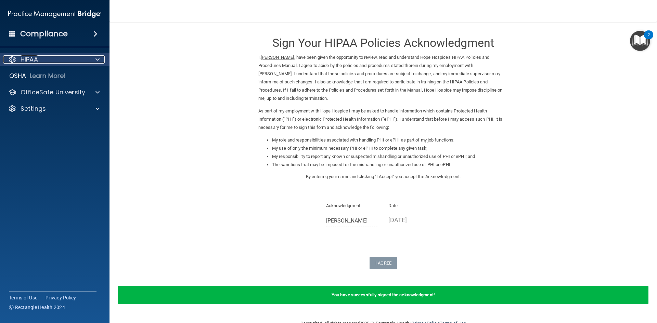
click at [28, 57] on p "HIPAA" at bounding box center [29, 59] width 17 height 8
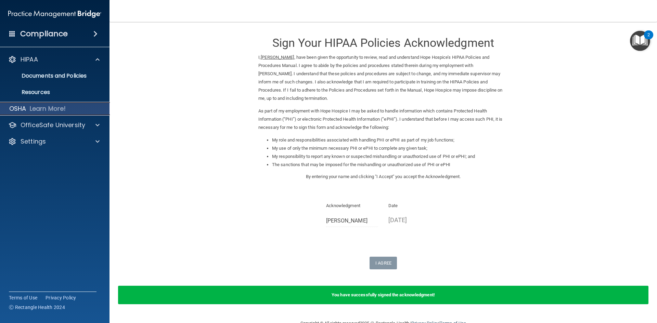
click at [19, 108] on p "OSHA" at bounding box center [17, 109] width 17 height 8
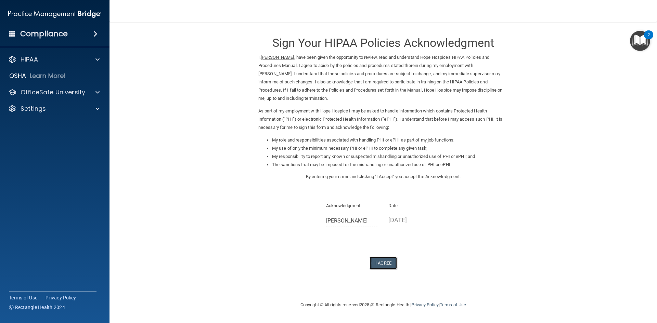
click at [384, 267] on button "I Agree" at bounding box center [383, 263] width 27 height 13
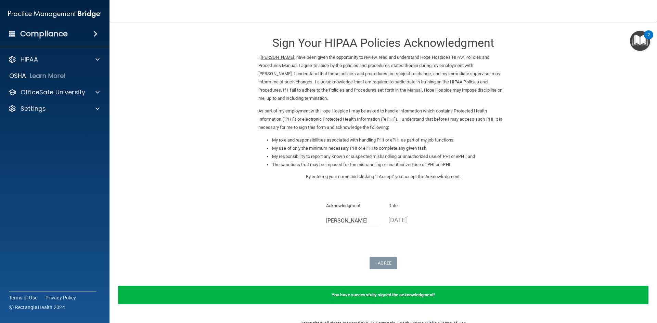
click at [463, 297] on div "You have successfully signed the acknowledgment!" at bounding box center [383, 295] width 530 height 18
